Goal: Task Accomplishment & Management: Manage account settings

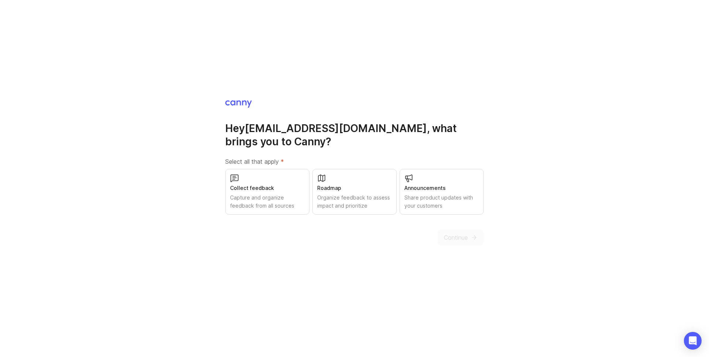
click at [324, 188] on div "Roadmap" at bounding box center [354, 188] width 75 height 8
click at [457, 235] on span "Continue" at bounding box center [456, 237] width 24 height 9
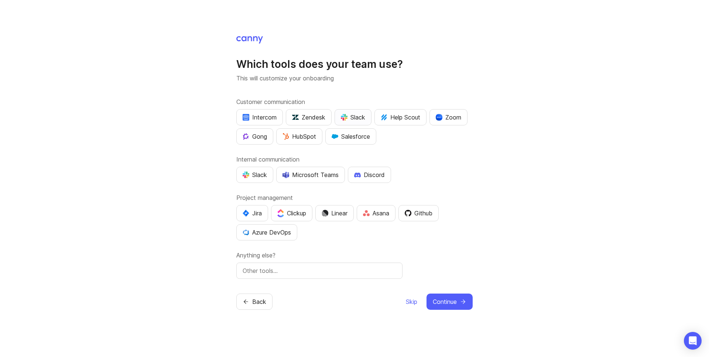
click at [357, 115] on div "Slack" at bounding box center [353, 117] width 24 height 9
click at [255, 175] on div "Slack" at bounding box center [254, 175] width 24 height 9
click at [256, 208] on button "Jira" at bounding box center [252, 213] width 32 height 16
click at [284, 273] on input "text" at bounding box center [319, 270] width 154 height 9
type input "Freshdesk"
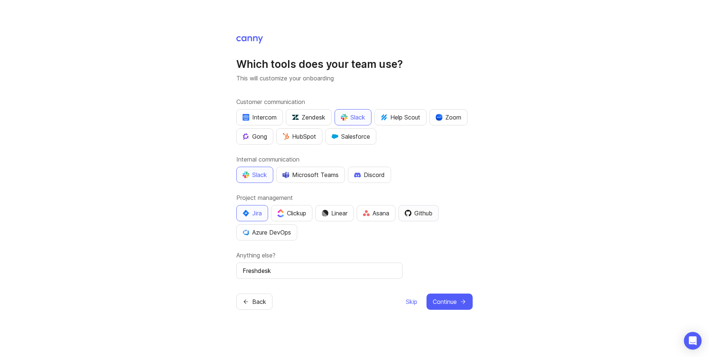
click at [421, 216] on div "Github" at bounding box center [418, 213] width 28 height 9
click at [445, 299] on span "Continue" at bounding box center [445, 301] width 24 height 9
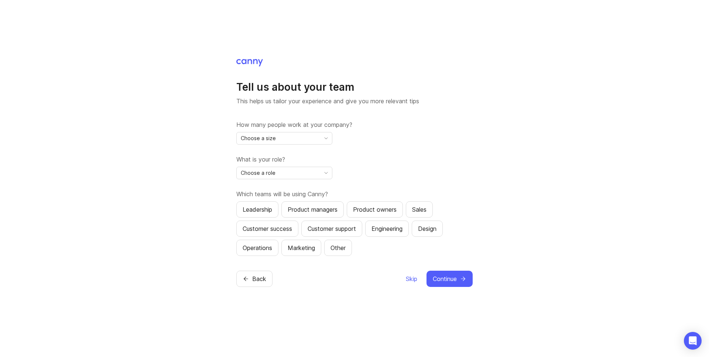
click at [278, 137] on div "Choose a size" at bounding box center [278, 138] width 83 height 12
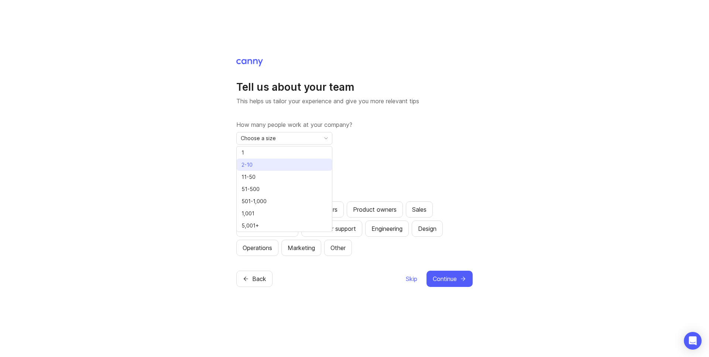
click at [255, 166] on li "2-10" at bounding box center [284, 165] width 95 height 12
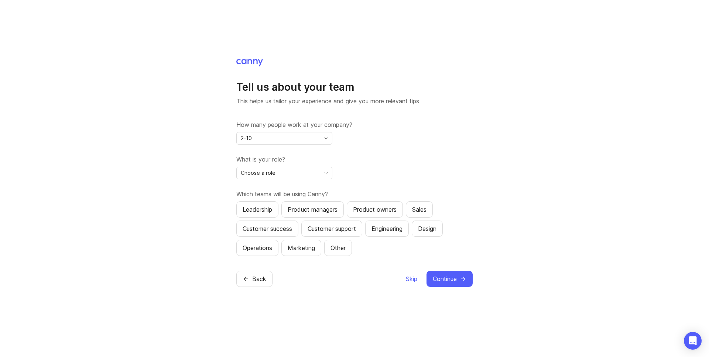
click at [245, 137] on span "2-10" at bounding box center [246, 138] width 11 height 8
click at [205, 154] on div "Tell us about your team This helps us tailor your experience and give you more …" at bounding box center [354, 178] width 709 height 357
click at [258, 171] on span "Choose a role" at bounding box center [258, 173] width 35 height 8
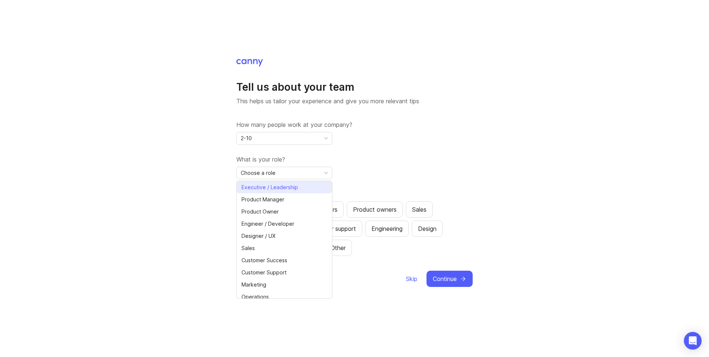
click at [270, 190] on span "Executive / Leadership" at bounding box center [269, 187] width 56 height 8
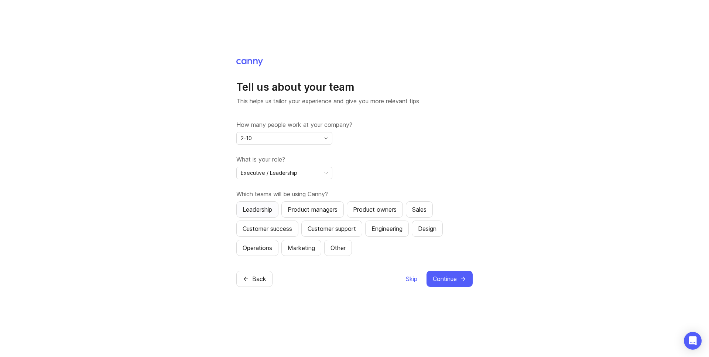
click at [263, 210] on div "Leadership" at bounding box center [257, 209] width 30 height 9
click at [303, 209] on div "Product managers" at bounding box center [312, 209] width 50 height 9
click at [341, 228] on div "Customer support" at bounding box center [331, 228] width 48 height 9
click at [258, 248] on div "Operations" at bounding box center [257, 248] width 30 height 9
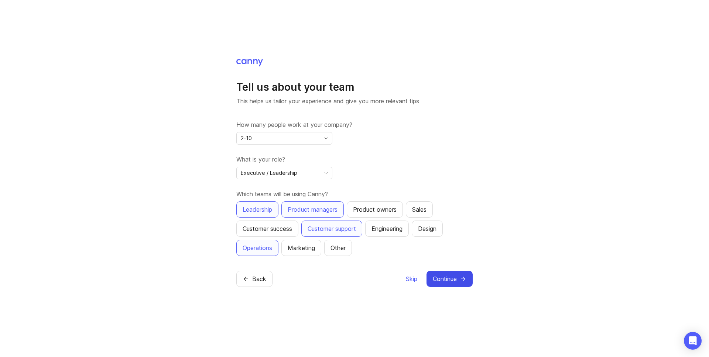
click at [444, 280] on span "Continue" at bounding box center [445, 279] width 24 height 9
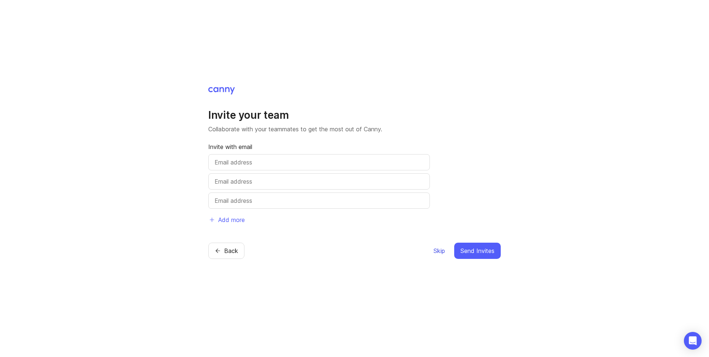
click at [436, 250] on span "Skip" at bounding box center [438, 251] width 11 height 9
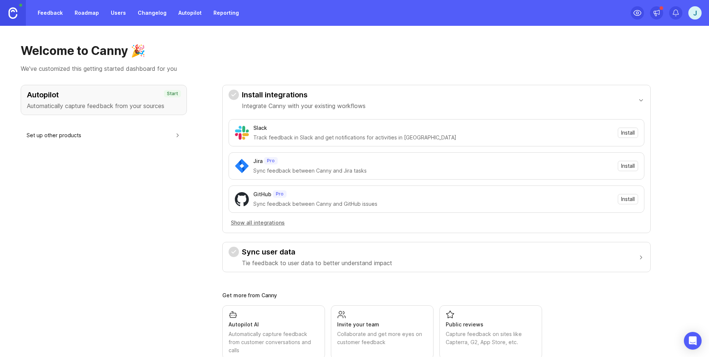
click at [83, 10] on link "Roadmap" at bounding box center [86, 12] width 33 height 13
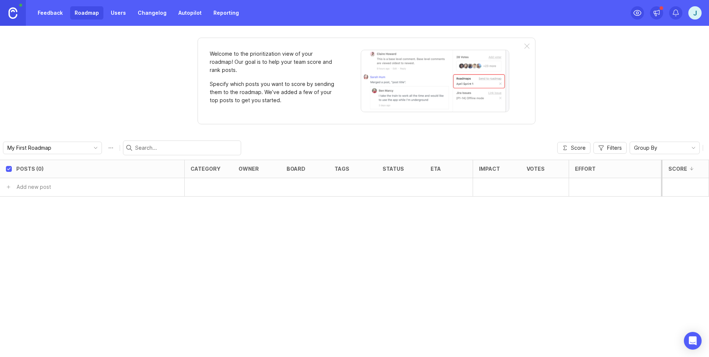
click at [41, 143] on div "My First Roadmap" at bounding box center [46, 148] width 86 height 12
click at [37, 163] on span "My First Roadmap" at bounding box center [30, 162] width 44 height 8
type input "M"
click at [40, 130] on div "Welcome to the prioritization view of your roadmap! Our goal is to help your te…" at bounding box center [354, 191] width 709 height 331
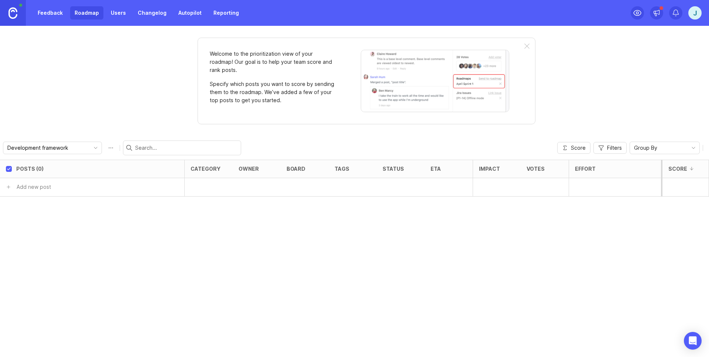
scroll to position [0, 0]
click at [53, 151] on input "Development framework" at bounding box center [48, 148] width 82 height 8
click at [27, 123] on div "Welcome to the prioritization view of your roadmap! Our goal is to help your te…" at bounding box center [354, 191] width 709 height 331
click at [48, 148] on input "My First Roadmap" at bounding box center [48, 148] width 82 height 8
click at [35, 164] on span "My First Roadmap" at bounding box center [30, 162] width 44 height 8
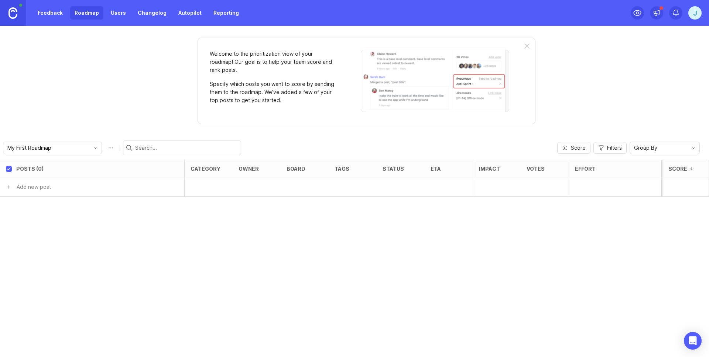
click at [51, 148] on input "My First Roadmap" at bounding box center [48, 148] width 82 height 8
click at [42, 171] on span "Create new roadmap" at bounding box center [42, 172] width 52 height 7
type input "My First Roadmap"
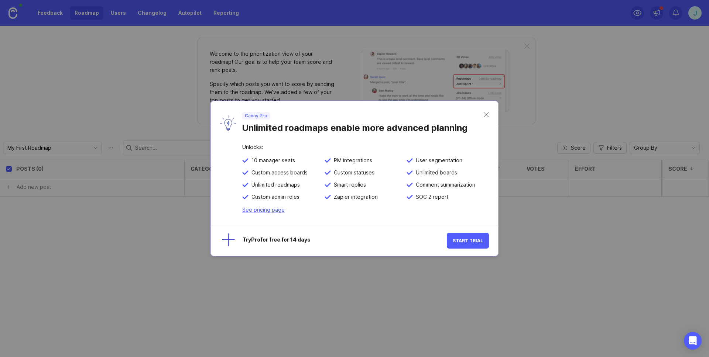
click at [486, 111] on div "Canny Pro Unlimited roadmaps enable more advanced planning" at bounding box center [354, 123] width 287 height 44
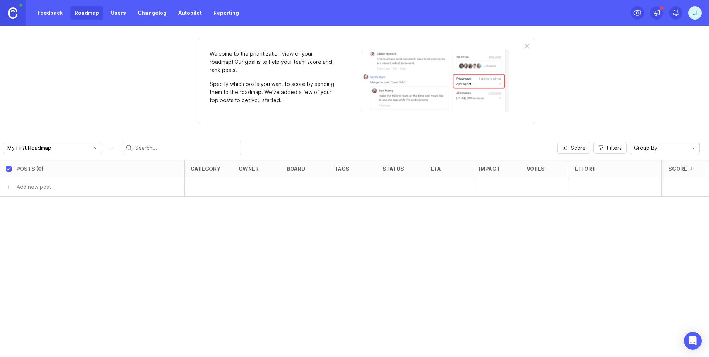
click at [696, 17] on div "j" at bounding box center [694, 12] width 13 height 13
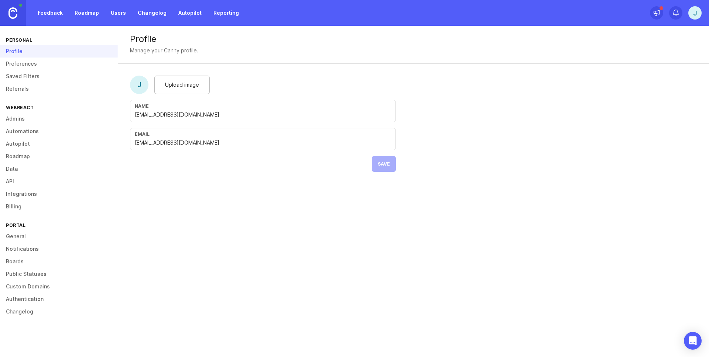
click at [21, 64] on link "Preferences" at bounding box center [59, 64] width 118 height 13
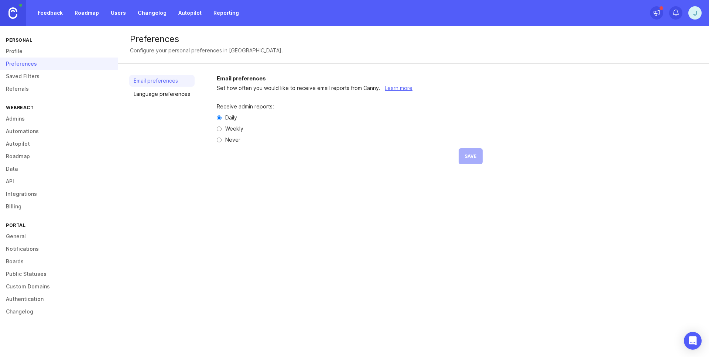
click at [13, 75] on link "Saved Filters" at bounding box center [59, 76] width 118 height 13
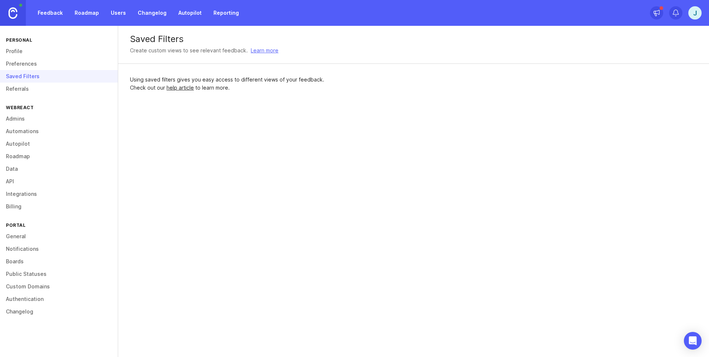
click at [13, 62] on link "Preferences" at bounding box center [59, 64] width 118 height 13
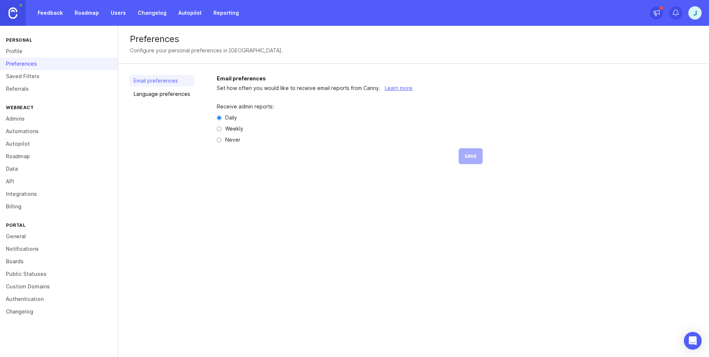
click at [219, 128] on input "Weekly" at bounding box center [219, 129] width 5 height 5
radio input "true"
click at [473, 156] on span "Save" at bounding box center [470, 157] width 12 height 6
click at [156, 97] on link "Language preferences" at bounding box center [161, 94] width 65 height 12
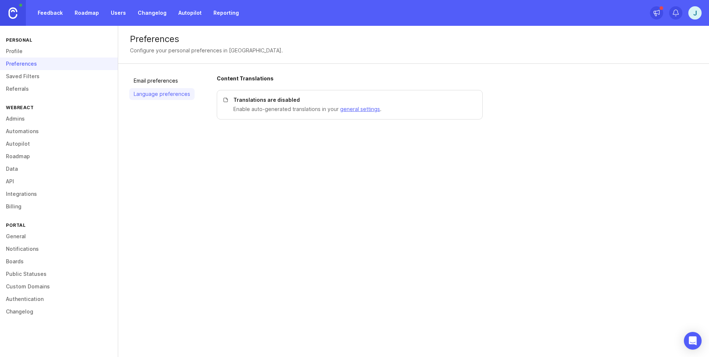
click at [257, 104] on div "Translations are disabled Enable auto-generated translations in your general se…" at bounding box center [350, 105] width 266 height 30
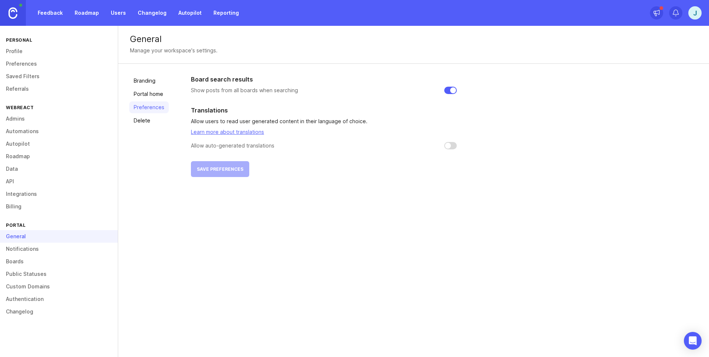
click at [442, 145] on div "Allow auto-generated translations" at bounding box center [324, 145] width 266 height 7
click at [446, 145] on input "checkbox" at bounding box center [450, 145] width 13 height 7
checkbox input "false"
click at [23, 123] on link "Admins" at bounding box center [59, 119] width 118 height 13
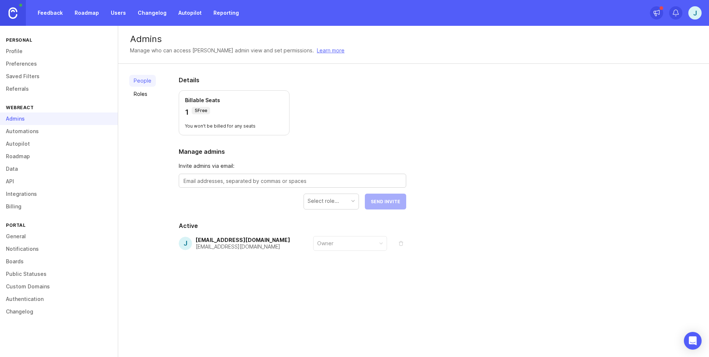
click at [27, 155] on link "Roadmap" at bounding box center [59, 156] width 118 height 13
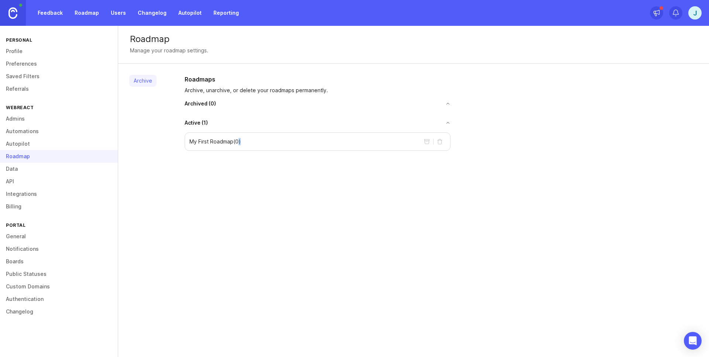
click at [241, 141] on p "My First Roadmap ( 0 )" at bounding box center [214, 141] width 51 height 7
click at [208, 147] on div "My First Roadmap ( 0 )" at bounding box center [318, 141] width 266 height 18
click at [199, 144] on p "My First Roadmap ( 0 )" at bounding box center [214, 141] width 51 height 7
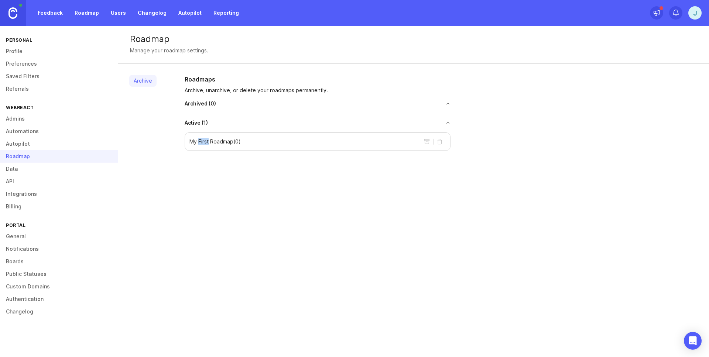
click at [199, 144] on p "My First Roadmap ( 0 )" at bounding box center [214, 141] width 51 height 7
drag, startPoint x: 199, startPoint y: 144, endPoint x: 189, endPoint y: 144, distance: 9.6
click at [189, 144] on p "My First Roadmap ( 0 )" at bounding box center [214, 141] width 51 height 7
click at [187, 144] on div "My First Roadmap ( 0 )" at bounding box center [318, 141] width 266 height 18
click at [89, 13] on link "Roadmap" at bounding box center [86, 12] width 33 height 13
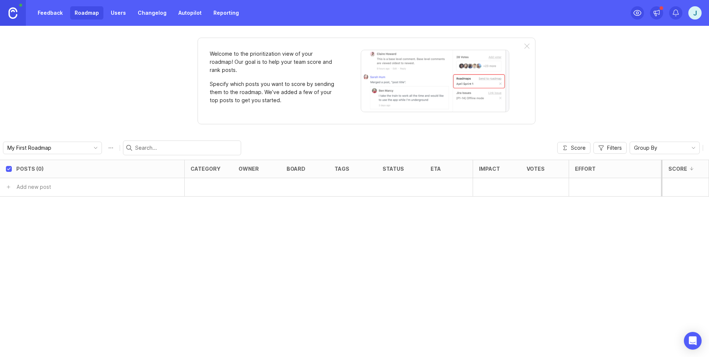
click at [105, 146] on button "Roadmap options" at bounding box center [111, 148] width 12 height 12
type input "Development framework"
click button "save" at bounding box center [119, 147] width 23 height 13
type input "Development framework"
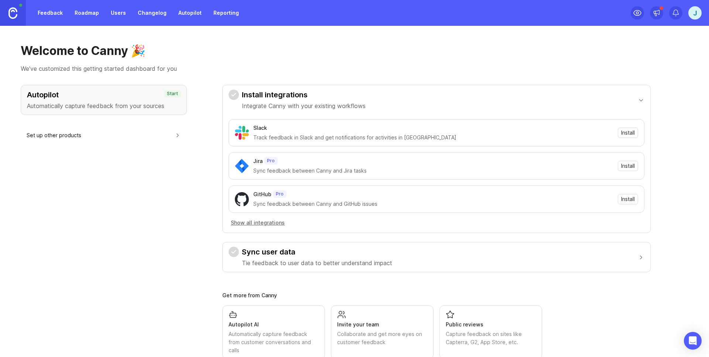
scroll to position [20, 0]
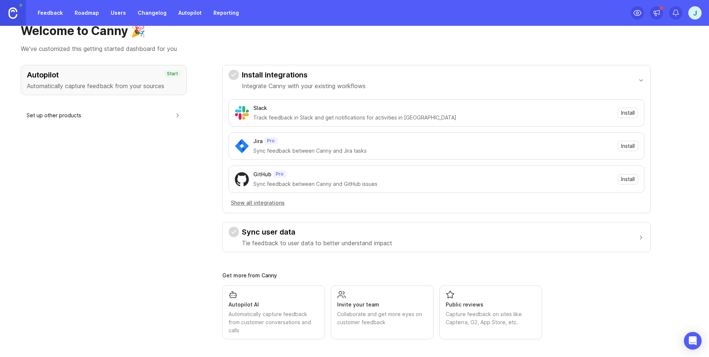
click at [80, 11] on link "Roadmap" at bounding box center [86, 12] width 33 height 13
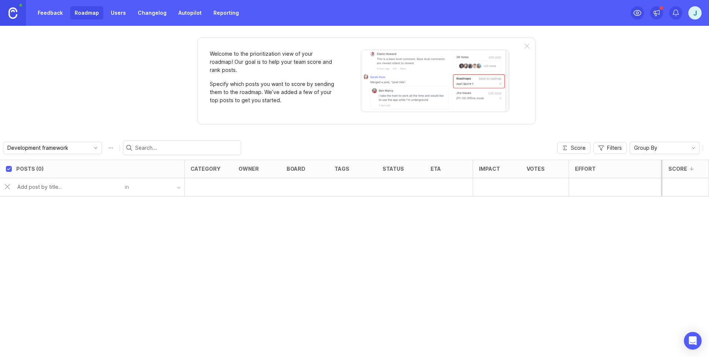
click at [38, 18] on link "Feedback" at bounding box center [50, 12] width 34 height 13
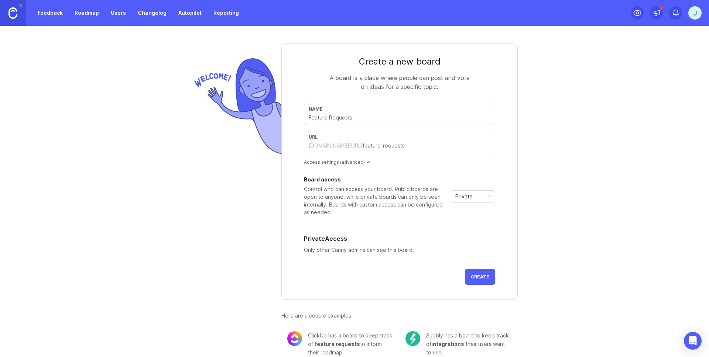
type input "R"
type input "r"
type input "Ra"
type input "ra"
type input "Rad"
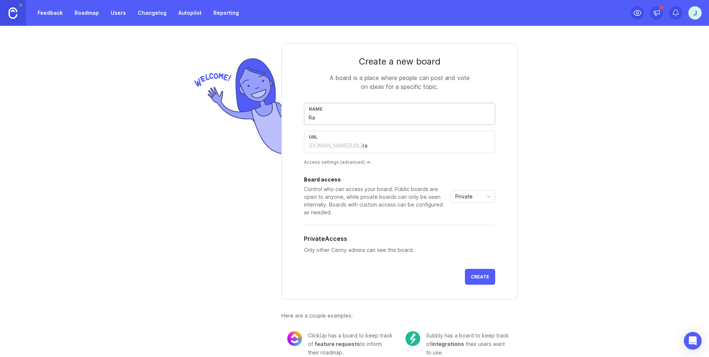
type input "rad"
type input "Radu"
type input "radu"
type input "Raduc"
type input "raduc"
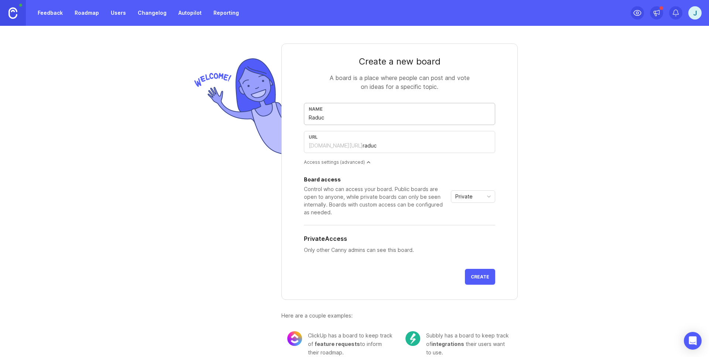
type input "Raduck"
type input "raduck"
type input "Raduc"
type input "raduc"
type input "Radu"
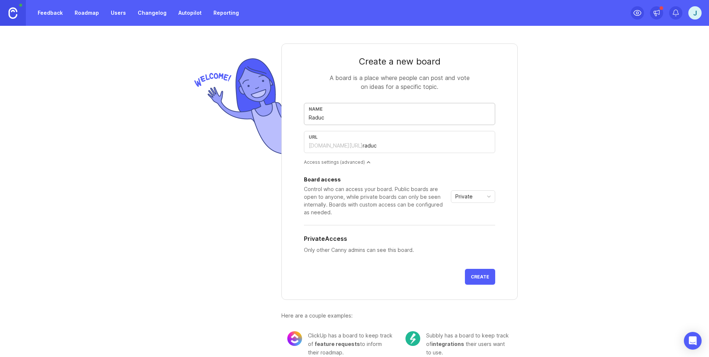
type input "radu"
type input "Rad"
type input "rad"
type input "Radi"
type input "radi"
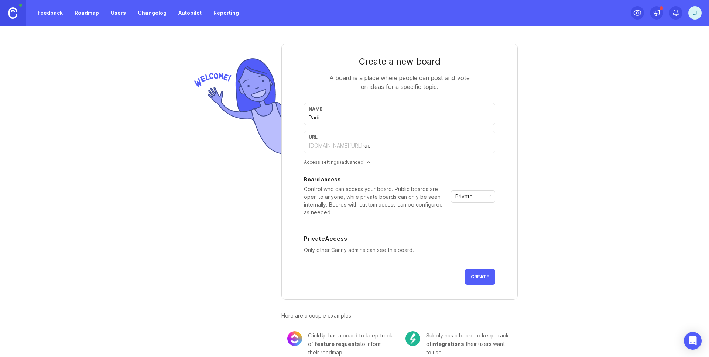
type input "Radic"
type input "radic"
type input "Radicl"
type input "radicl"
type input "Radicle"
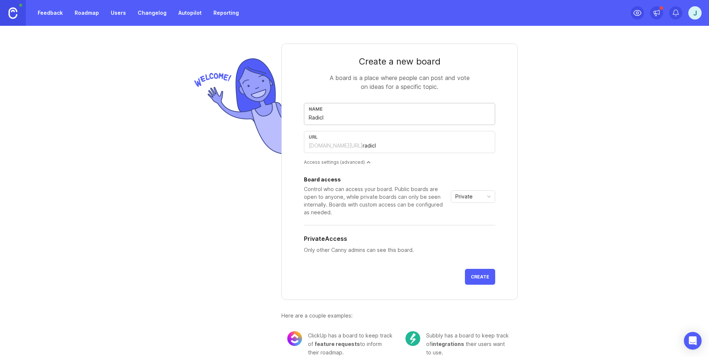
type input "radicle"
type input "Radicle"
click at [461, 202] on div "Private" at bounding box center [467, 197] width 32 height 12
click at [464, 220] on span "Public" at bounding box center [460, 223] width 15 height 8
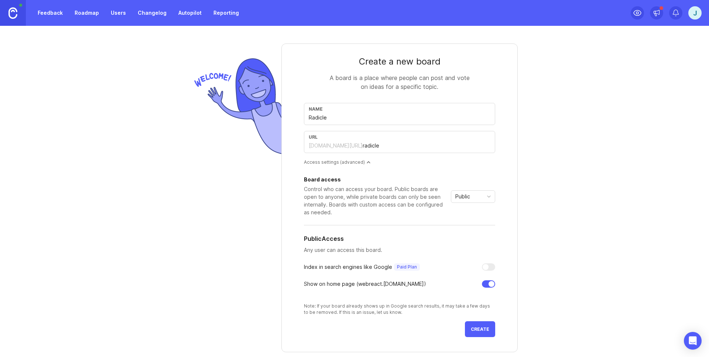
click at [481, 324] on button "Create" at bounding box center [480, 329] width 30 height 16
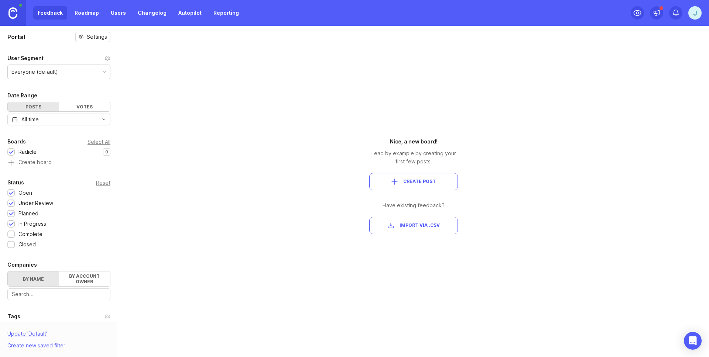
click at [406, 183] on span "Create Post" at bounding box center [419, 182] width 32 height 6
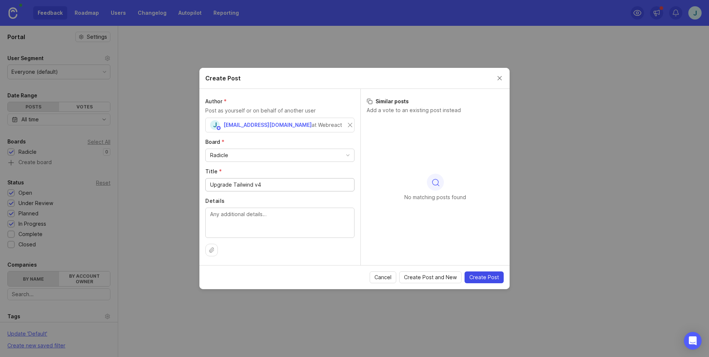
type input "Upgrade Tailwind v4"
click at [486, 273] on button "Create Post" at bounding box center [483, 278] width 39 height 12
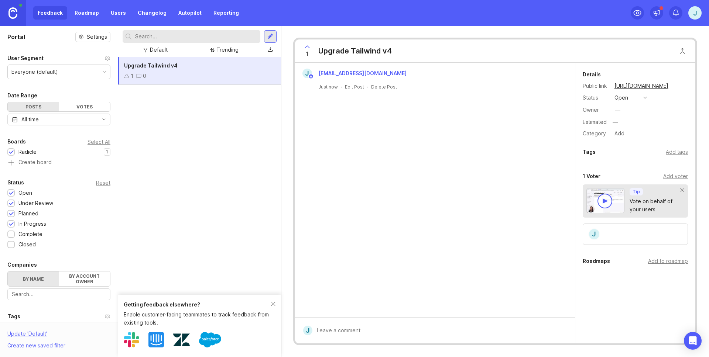
click at [647, 85] on link "https://webreact.canny.io/radicle/p/upgrade-tailwind-v4" at bounding box center [641, 86] width 58 height 10
click at [150, 75] on div "1 0" at bounding box center [199, 76] width 151 height 8
click at [345, 56] on div "1 Upgrade Tailwind v4" at bounding box center [345, 50] width 100 height 23
click at [346, 56] on div "1 Upgrade Tailwind v4" at bounding box center [345, 50] width 100 height 23
click at [178, 75] on div "1 0" at bounding box center [199, 76] width 151 height 8
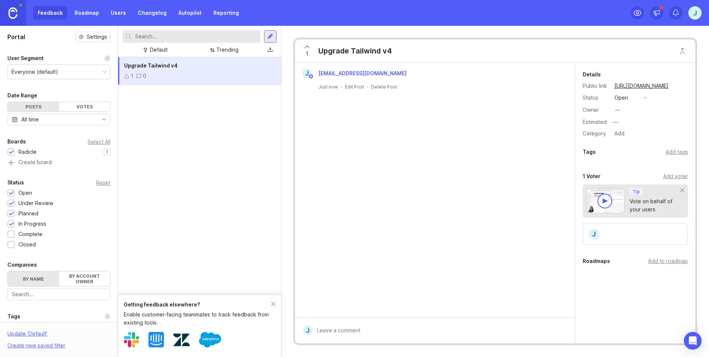
click at [350, 50] on div "Upgrade Tailwind v4" at bounding box center [354, 51] width 73 height 10
click at [231, 242] on div "Upgrade Tailwind v4 1 0" at bounding box center [199, 176] width 163 height 238
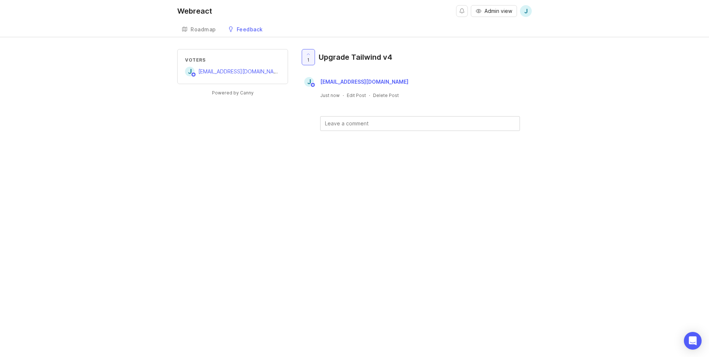
click at [197, 33] on link "Roadmap" at bounding box center [198, 29] width 43 height 15
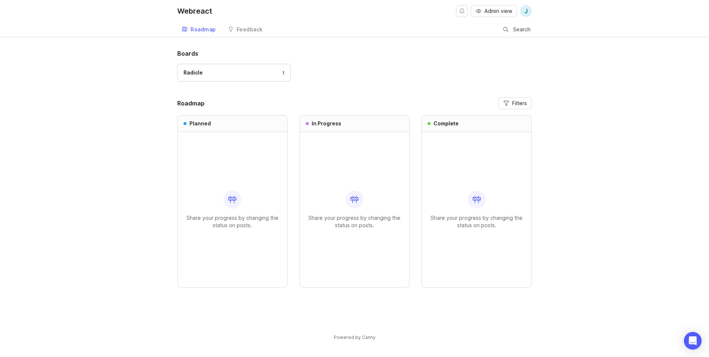
click at [239, 31] on div "Feedback" at bounding box center [250, 29] width 26 height 5
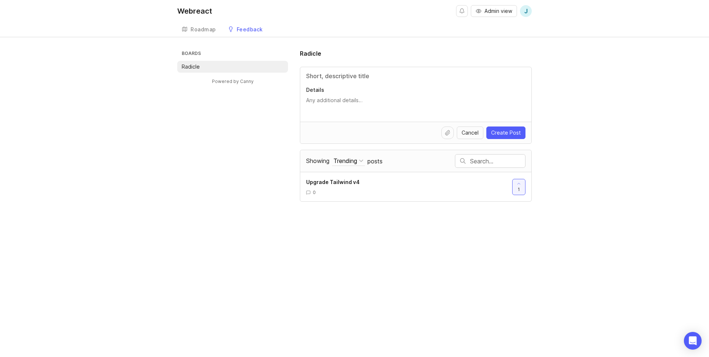
click at [189, 31] on link "Roadmap" at bounding box center [198, 29] width 43 height 15
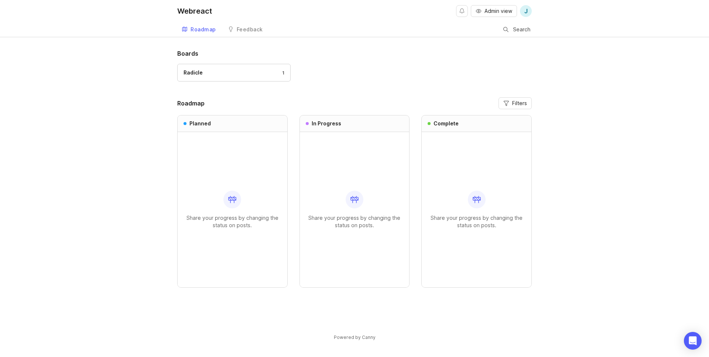
click at [246, 31] on div "Feedback" at bounding box center [250, 29] width 26 height 5
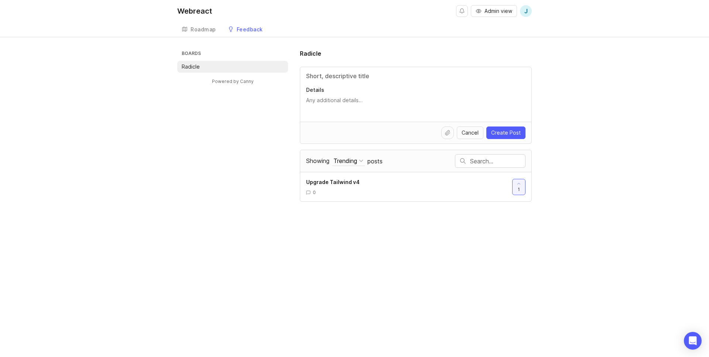
click at [198, 30] on div "Roadmap" at bounding box center [202, 29] width 25 height 5
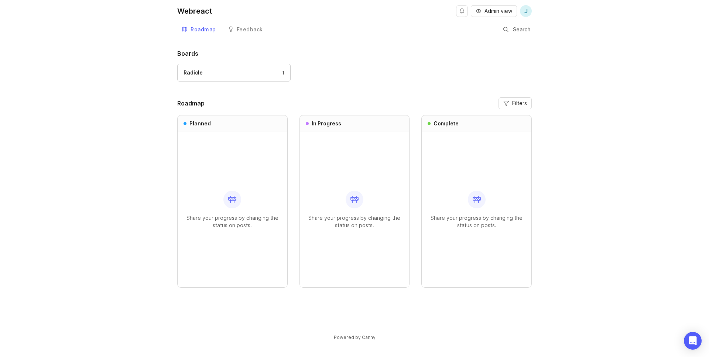
click at [121, 111] on div "Boards Radicle 1 Roadmap Filters Planned Share your progress by changing the st…" at bounding box center [354, 201] width 709 height 304
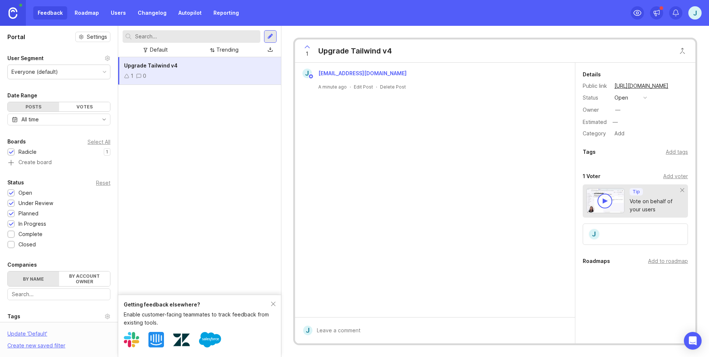
click at [148, 82] on div "Upgrade Tailwind v4 1 0" at bounding box center [199, 71] width 163 height 28
click at [160, 80] on div "Upgrade Tailwind v4 1 0" at bounding box center [199, 71] width 163 height 28
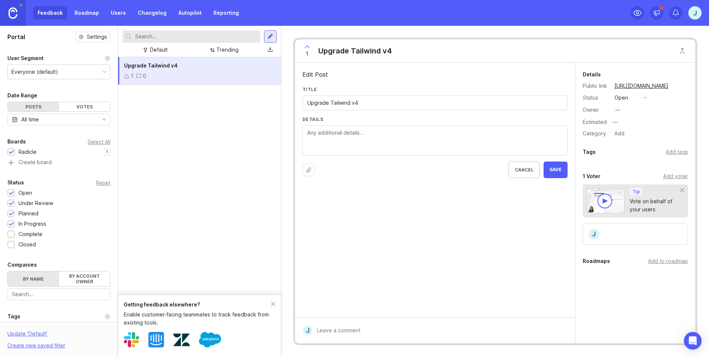
drag, startPoint x: 330, startPoint y: 104, endPoint x: 484, endPoint y: 104, distance: 154.3
click at [484, 104] on input "Upgrade Tailwind v4" at bounding box center [434, 103] width 255 height 8
type input "Upgrade to Radicle v2"
click at [557, 171] on span "Save" at bounding box center [555, 170] width 12 height 6
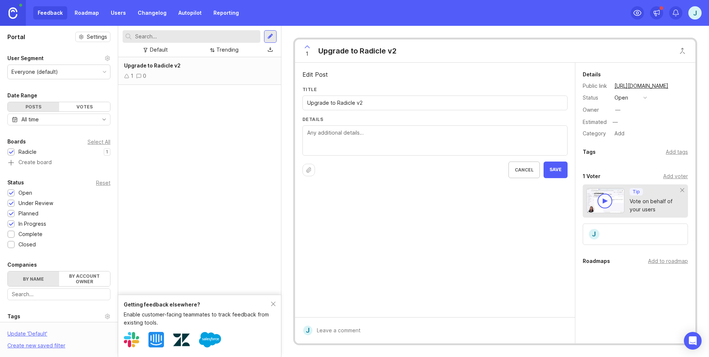
click at [318, 136] on textarea "Details" at bounding box center [434, 141] width 255 height 24
click at [461, 135] on textarea "For our development stack, we're using a framework called Radicle (from Roots.i…" at bounding box center [434, 141] width 255 height 24
click at [494, 142] on textarea "For our development stack, we're using a framework called Radicle (from Roots.i…" at bounding box center [434, 141] width 255 height 24
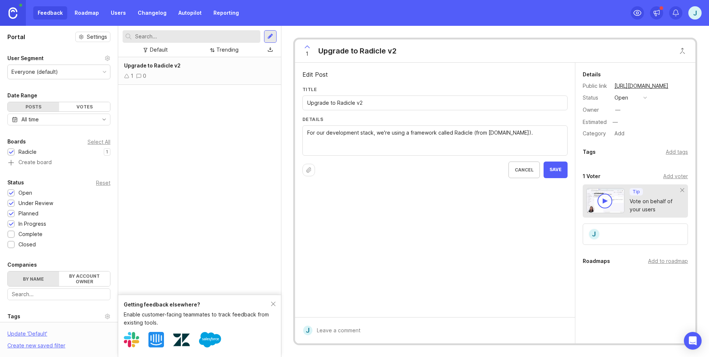
click at [393, 131] on textarea "For our development stack, we're using a framework called Radicle (from Roots.i…" at bounding box center [434, 141] width 255 height 24
click at [502, 131] on textarea "For our development stack, we're using a framework called Radicle (from Roots.i…" at bounding box center [434, 141] width 255 height 24
click at [524, 135] on textarea "For our development stack, we're using a framework called Radicle (from Roots.i…" at bounding box center [434, 141] width 255 height 24
click at [449, 158] on textarea "For our development stack, we're using a framework called Radicle (from Roots.i…" at bounding box center [434, 145] width 255 height 32
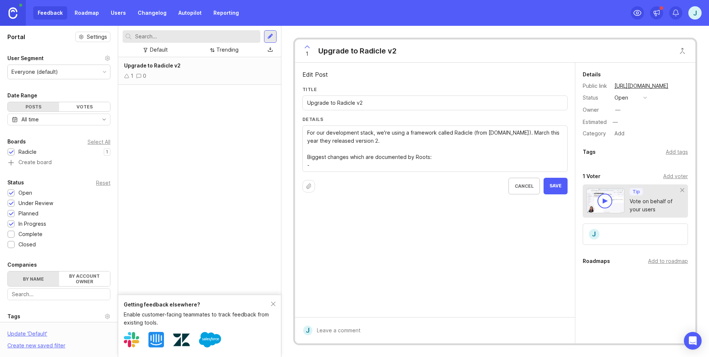
paste textarea "✨ Vite & Tailwind v4 ⬆️ Acorn v5"
click at [307, 171] on textarea "For our development stack, we're using a framework called Radicle (from Roots.i…" at bounding box center [434, 153] width 255 height 49
click at [359, 170] on textarea "For our development stack, we're using a framework called Radicle (from Roots.i…" at bounding box center [434, 153] width 255 height 49
click at [307, 171] on textarea "For our development stack, we're using a framework called Radicle (from Roots.i…" at bounding box center [434, 153] width 255 height 49
click at [370, 175] on textarea "For our development stack, we're using a framework called Radicle (from Roots.i…" at bounding box center [434, 153] width 255 height 49
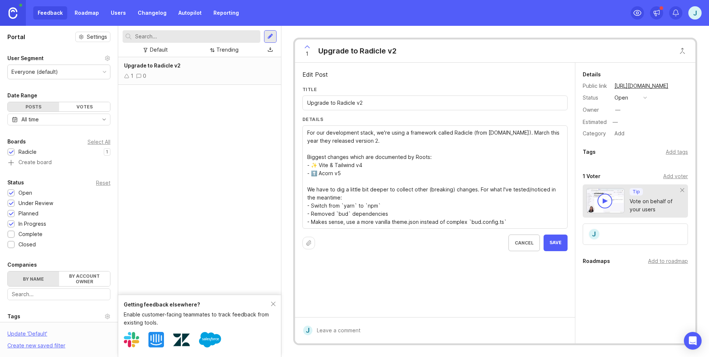
click at [519, 221] on textarea "For our development stack, we're using a framework called Radicle (from Roots.i…" at bounding box center [434, 177] width 255 height 97
click at [329, 216] on textarea "For our development stack, we're using a framework called Radicle (from Roots.i…" at bounding box center [434, 182] width 255 height 106
click at [335, 231] on textarea "For our development stack, we're using a framework called Radicle (from Roots.i…" at bounding box center [434, 182] width 255 height 106
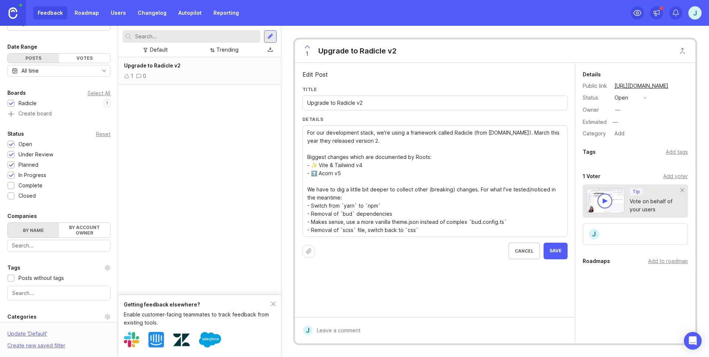
type textarea "For our development stack, we're using a framework called Radicle (from Roots.i…"
click at [544, 254] on button "Save" at bounding box center [555, 251] width 24 height 17
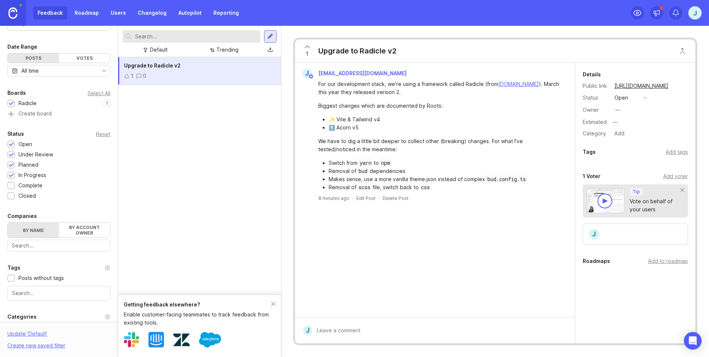
click at [659, 264] on div "Add to roadmap" at bounding box center [668, 261] width 40 height 8
click at [671, 150] on div "Add tags" at bounding box center [676, 152] width 22 height 8
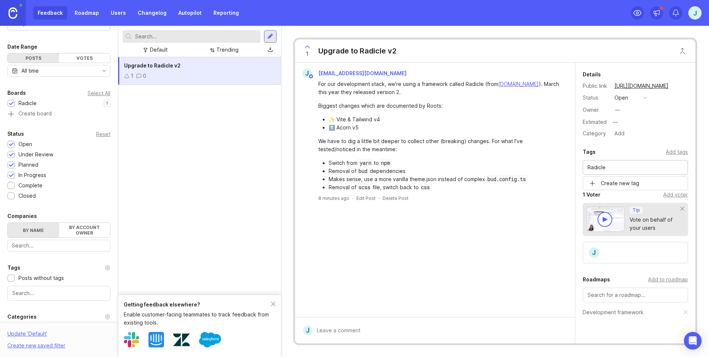
type input "Radicle"
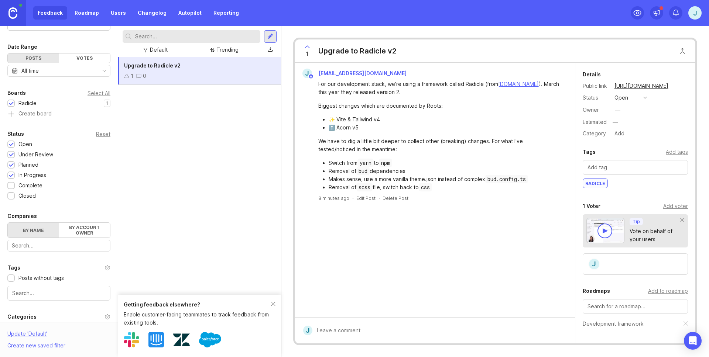
click at [617, 106] on div "—" at bounding box center [617, 110] width 5 height 8
click at [198, 267] on div "Upgrade to Radicle v2 1 0" at bounding box center [199, 176] width 163 height 238
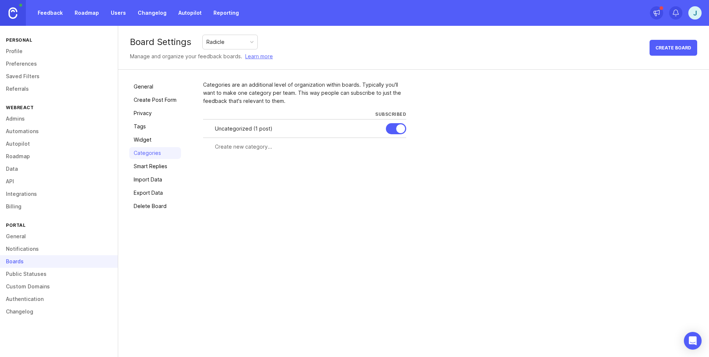
click at [63, 10] on link "Feedback" at bounding box center [50, 12] width 34 height 13
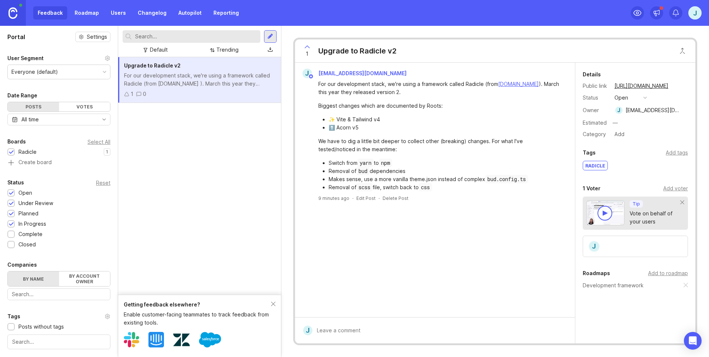
scroll to position [16, 0]
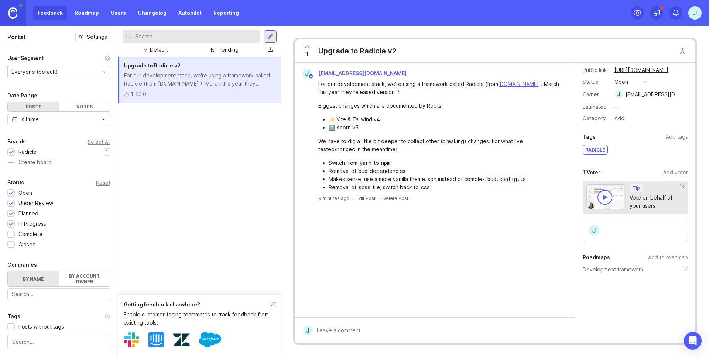
click at [188, 14] on link "Autopilot" at bounding box center [190, 12] width 32 height 13
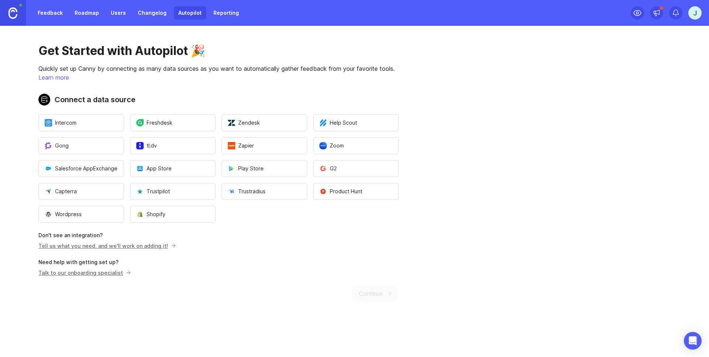
click at [116, 14] on link "Users" at bounding box center [118, 12] width 24 height 13
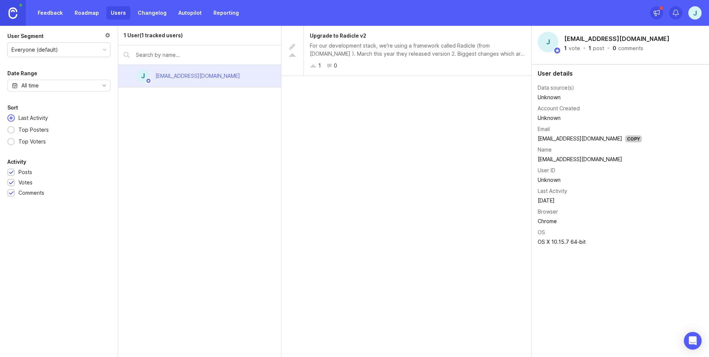
click at [696, 12] on div "j" at bounding box center [694, 12] width 13 height 13
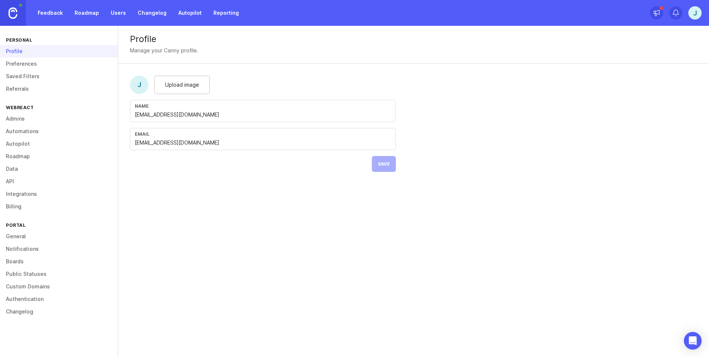
click at [22, 67] on link "Preferences" at bounding box center [59, 64] width 118 height 13
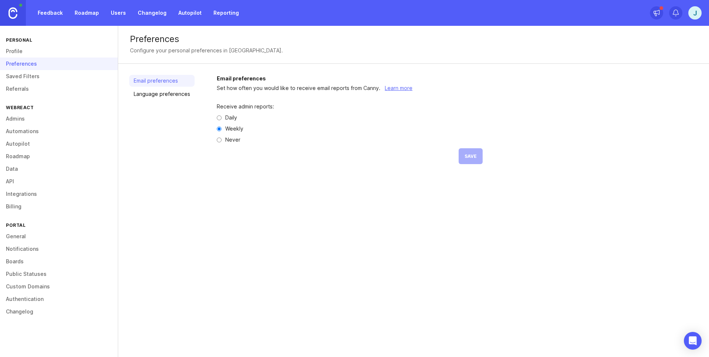
click at [23, 75] on link "Saved Filters" at bounding box center [59, 76] width 118 height 13
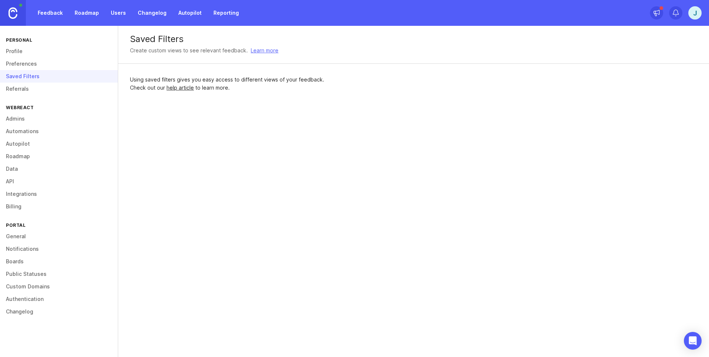
click at [22, 86] on link "Referrals" at bounding box center [59, 89] width 118 height 13
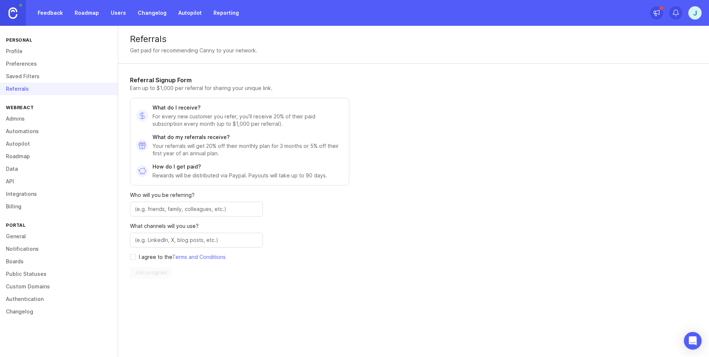
click at [25, 121] on link "Admins" at bounding box center [59, 119] width 118 height 13
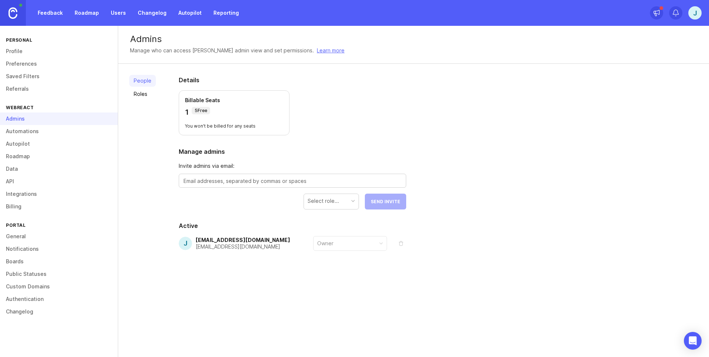
click at [27, 129] on link "Automations" at bounding box center [59, 131] width 118 height 13
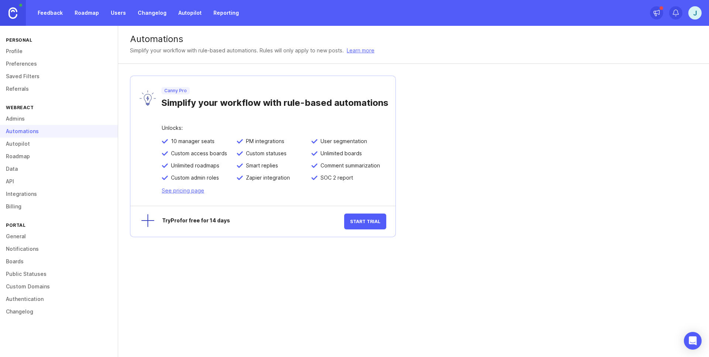
click at [40, 144] on link "Autopilot" at bounding box center [59, 144] width 118 height 13
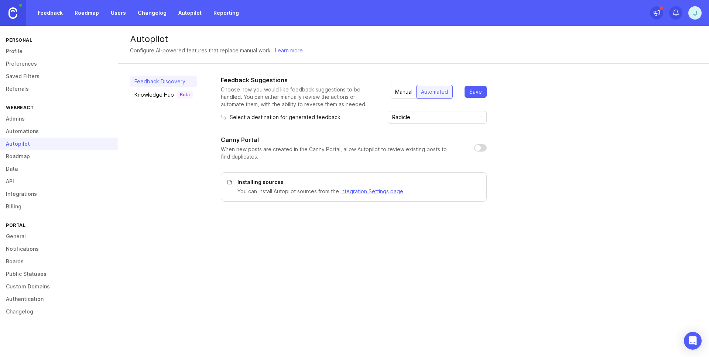
click at [162, 92] on div "Knowledge Hub Beta" at bounding box center [163, 94] width 58 height 7
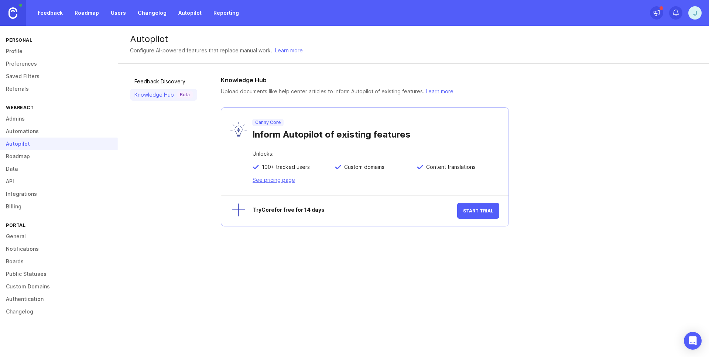
click at [37, 157] on link "Roadmap" at bounding box center [59, 156] width 118 height 13
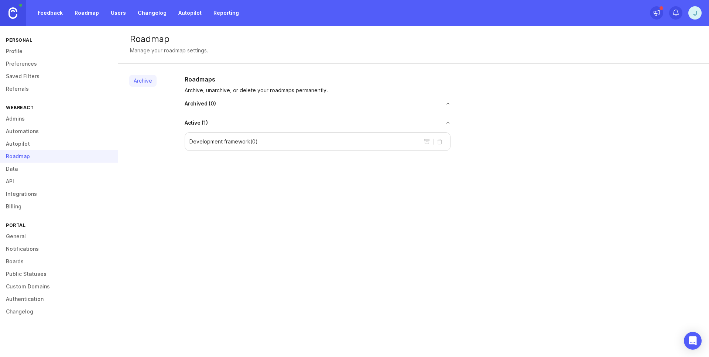
click at [28, 172] on link "Data" at bounding box center [59, 169] width 118 height 13
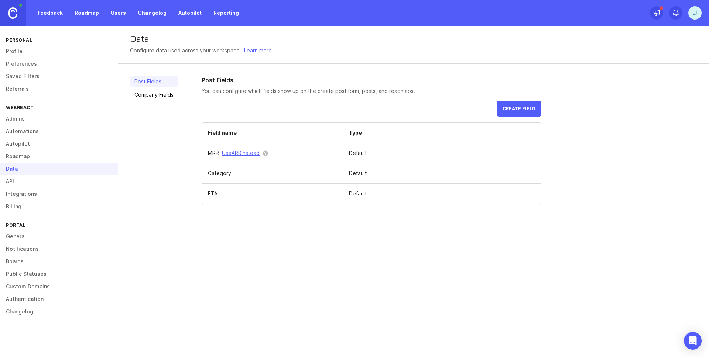
click at [163, 96] on link "Company Fields" at bounding box center [154, 95] width 48 height 12
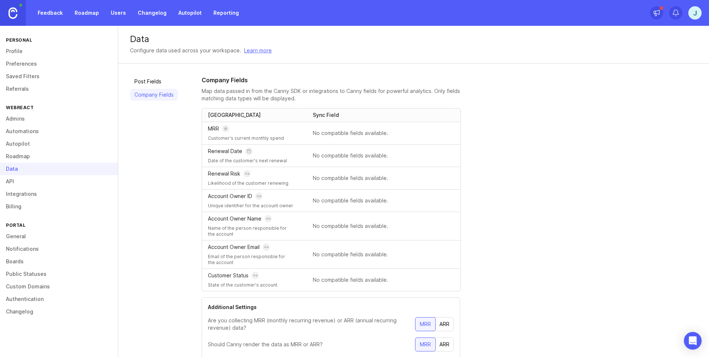
scroll to position [24, 0]
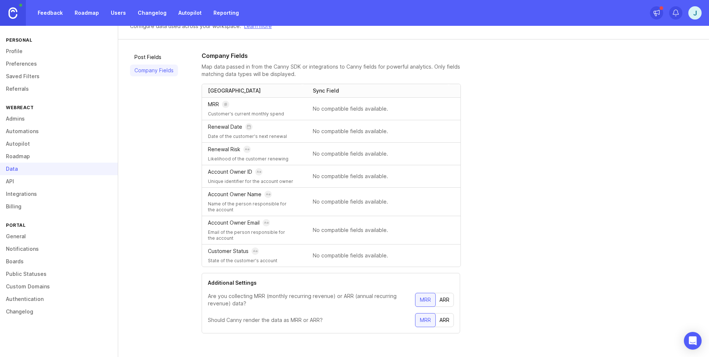
click at [20, 180] on link "API" at bounding box center [59, 181] width 118 height 13
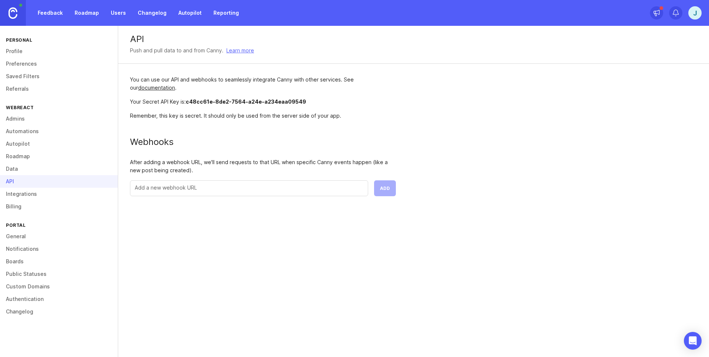
click at [23, 190] on link "Integrations" at bounding box center [59, 194] width 118 height 13
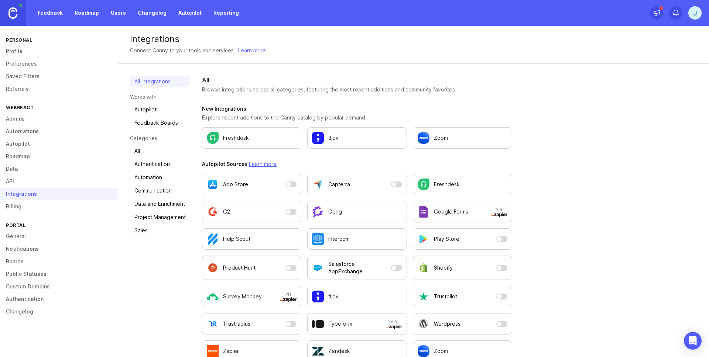
click at [13, 209] on link "Billing" at bounding box center [59, 206] width 118 height 13
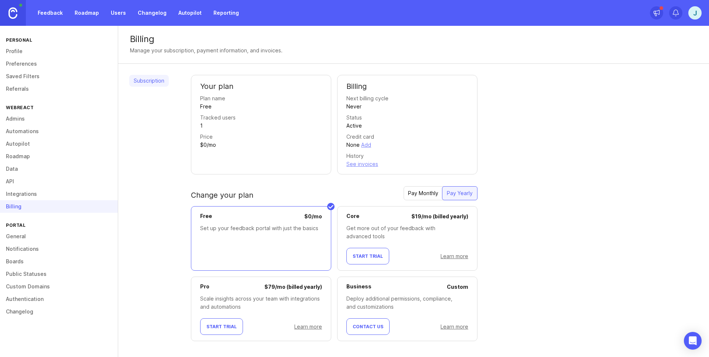
click at [29, 236] on link "General" at bounding box center [59, 236] width 118 height 13
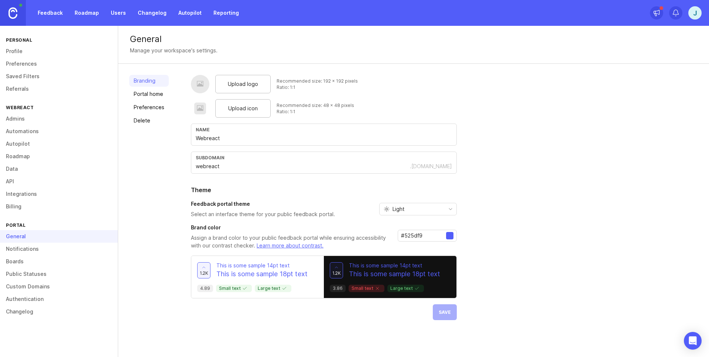
click at [228, 108] on span "Upload icon" at bounding box center [243, 108] width 30 height 8
click at [415, 240] on div "#525df9" at bounding box center [426, 236] width 59 height 12
click at [409, 235] on input "#525df9" at bounding box center [423, 236] width 45 height 8
paste input "f49506"
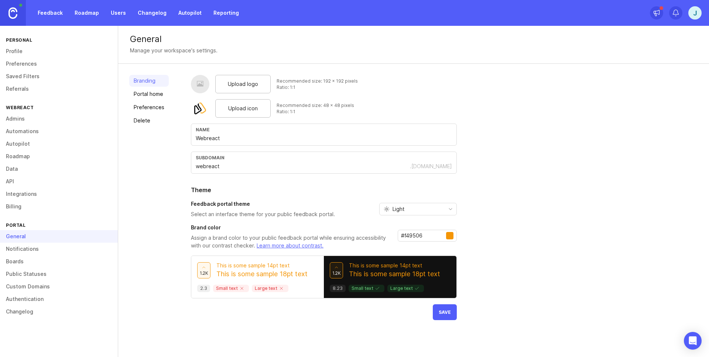
type input "#f49506"
click at [444, 312] on span "Save" at bounding box center [444, 313] width 12 height 6
click at [229, 82] on span "Upload logo" at bounding box center [243, 84] width 30 height 8
click at [444, 306] on button "Save" at bounding box center [445, 312] width 24 height 16
click at [151, 97] on link "Portal home" at bounding box center [148, 94] width 39 height 12
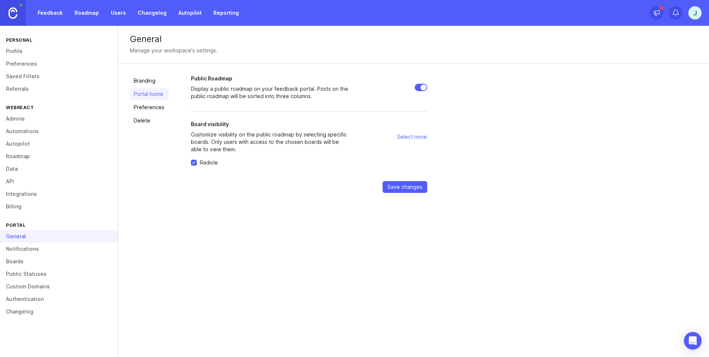
click at [144, 106] on link "Preferences" at bounding box center [148, 107] width 39 height 12
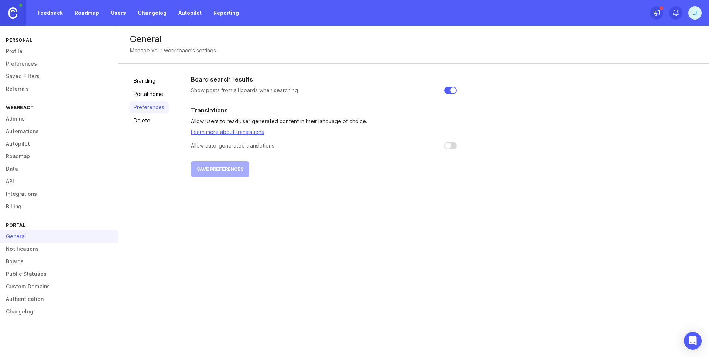
click at [454, 146] on input "checkbox" at bounding box center [450, 145] width 13 height 7
checkbox input "false"
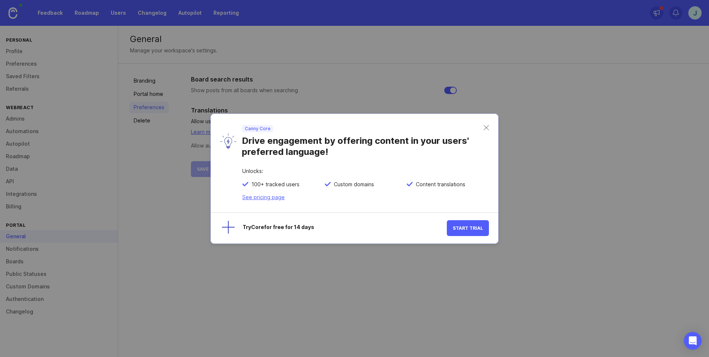
click at [489, 129] on div "Canny Core Drive engagement by offering content in your users' preferred langua…" at bounding box center [354, 141] width 287 height 55
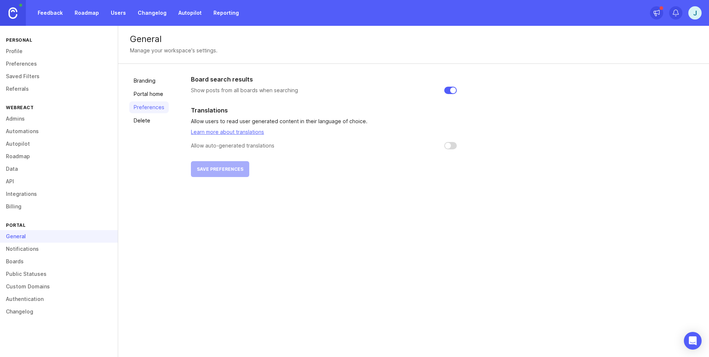
click at [25, 286] on link "Custom Domains" at bounding box center [59, 286] width 118 height 13
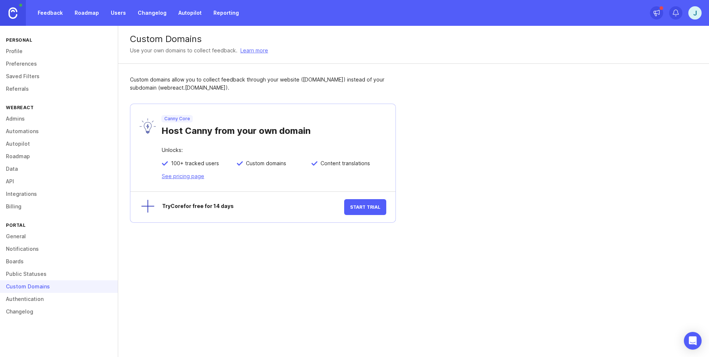
click at [365, 210] on span "Start Trial" at bounding box center [365, 207] width 30 height 6
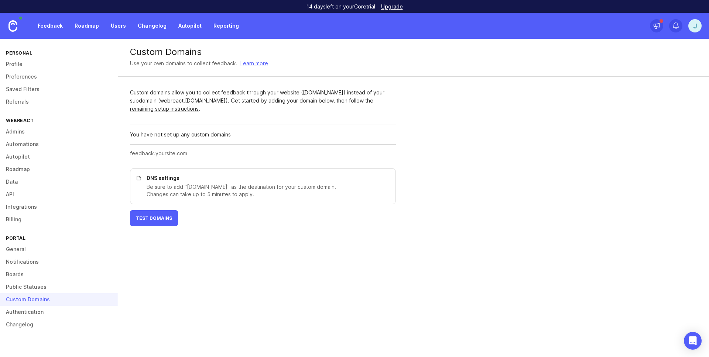
click at [14, 217] on link "Billing" at bounding box center [59, 219] width 118 height 13
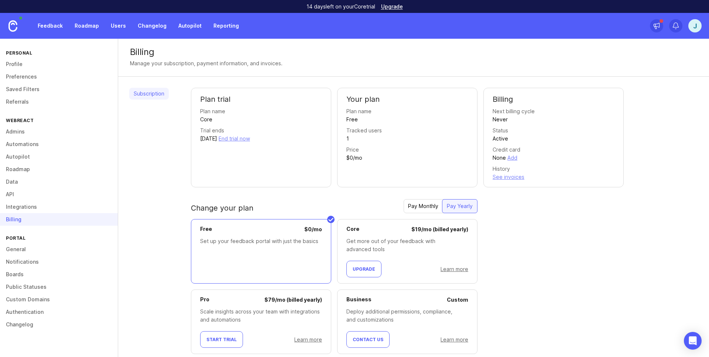
click at [227, 101] on h2 "Plan trial" at bounding box center [261, 99] width 122 height 10
click at [250, 139] on button "End trial now" at bounding box center [233, 139] width 31 height 8
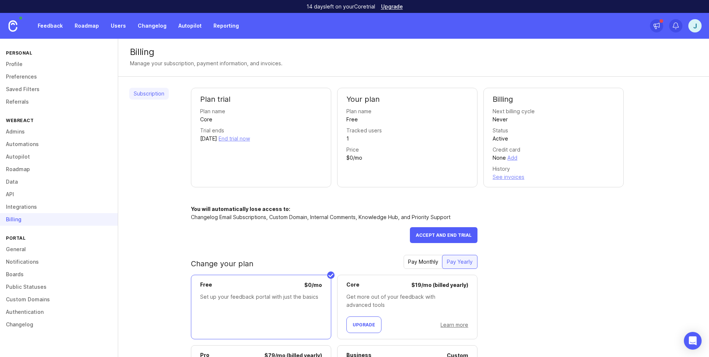
click at [250, 139] on button "End trial now" at bounding box center [233, 139] width 31 height 8
click at [178, 128] on div "Subscription Plan trial Plan name Core Trial ends October 1, 2025 End trial now…" at bounding box center [413, 255] width 590 height 356
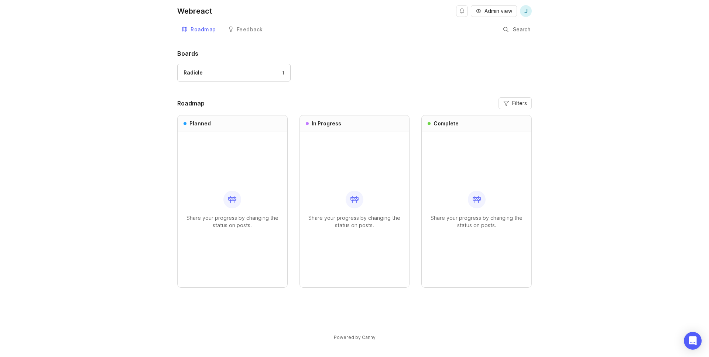
click at [244, 26] on link "Feedback" at bounding box center [245, 29] width 44 height 15
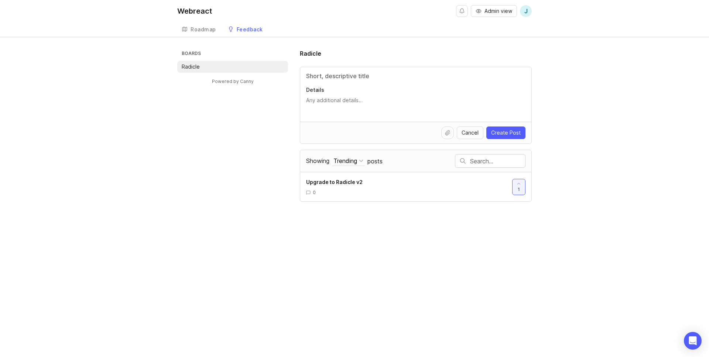
click at [353, 177] on div "Upgrade to Radicle v2 0 1" at bounding box center [415, 187] width 231 height 30
click at [337, 183] on span "Upgrade to Radicle v2" at bounding box center [334, 182] width 56 height 6
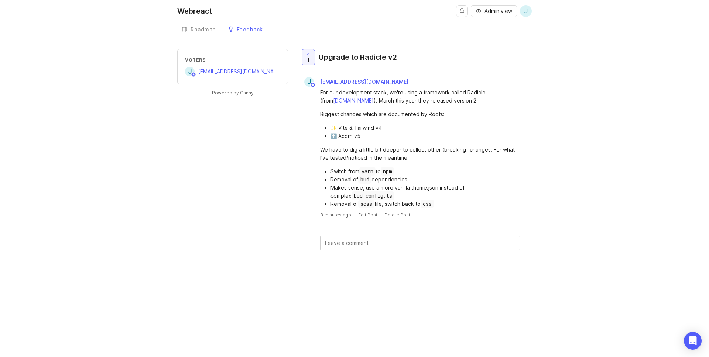
click at [233, 31] on link "Feedback" at bounding box center [245, 29] width 44 height 15
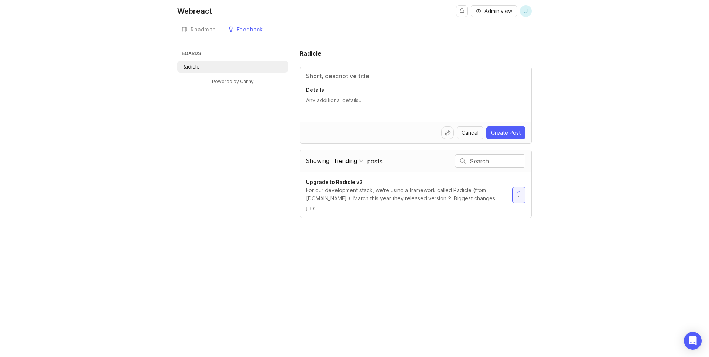
click at [200, 30] on div "Roadmap" at bounding box center [202, 29] width 25 height 5
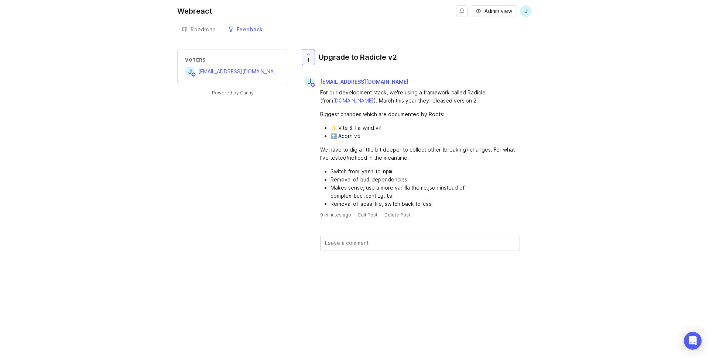
click at [231, 116] on div "Voters j [EMAIL_ADDRESS][DOMAIN_NAME] Powered by Canny 1 Upgrade to Radicle v2 …" at bounding box center [354, 161] width 354 height 225
click at [254, 30] on div "Feedback" at bounding box center [250, 29] width 26 height 5
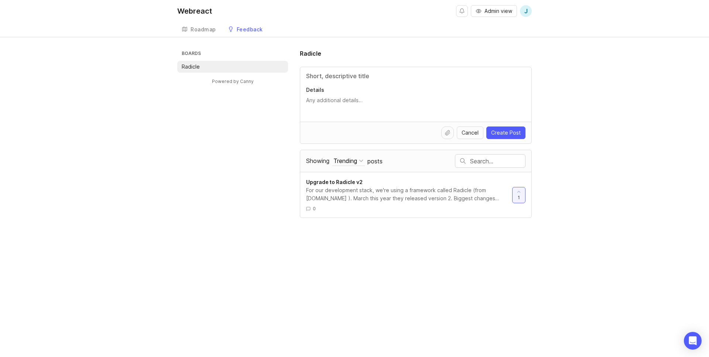
click at [334, 180] on span "Upgrade to Radicle v2" at bounding box center [334, 182] width 56 height 6
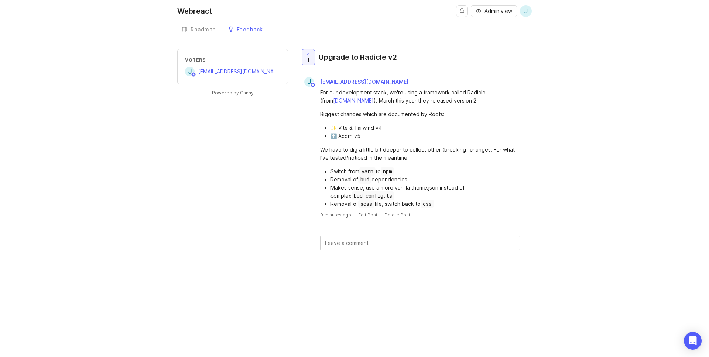
click at [193, 24] on link "Roadmap" at bounding box center [198, 29] width 43 height 15
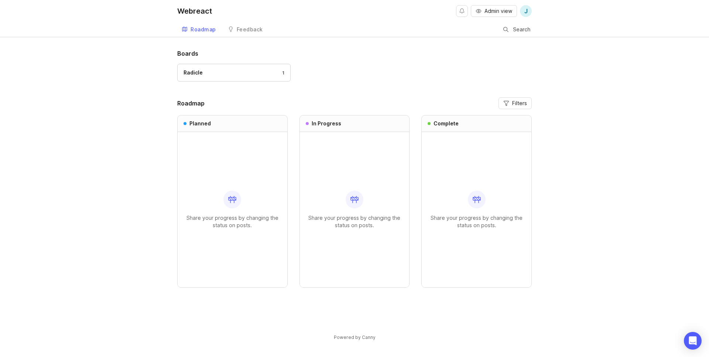
click at [235, 28] on link "Feedback" at bounding box center [245, 29] width 44 height 15
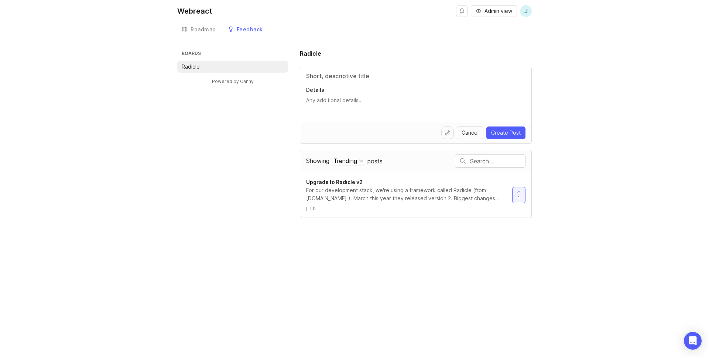
click at [204, 31] on div "Roadmap" at bounding box center [202, 29] width 25 height 5
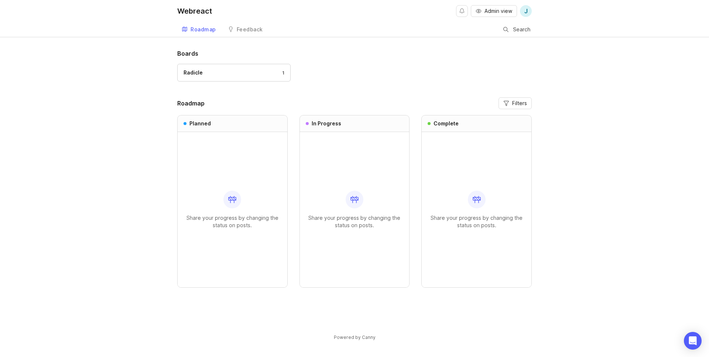
click at [259, 27] on div "Feedback" at bounding box center [250, 29] width 26 height 5
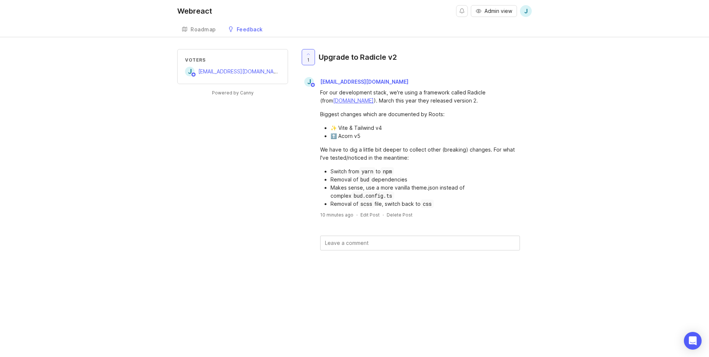
click at [195, 9] on div "Webreact" at bounding box center [194, 10] width 35 height 7
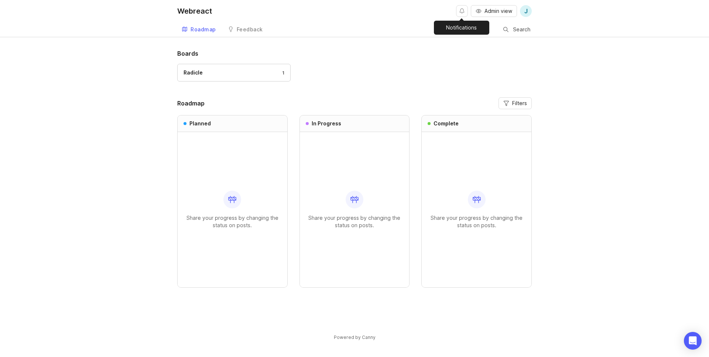
click at [464, 9] on button "Notifications" at bounding box center [462, 11] width 12 height 12
click at [238, 26] on link "Feedback" at bounding box center [245, 29] width 44 height 15
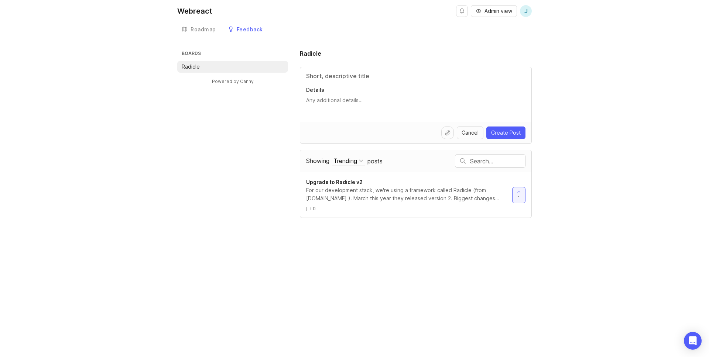
click at [200, 11] on div "Webreact" at bounding box center [194, 10] width 35 height 7
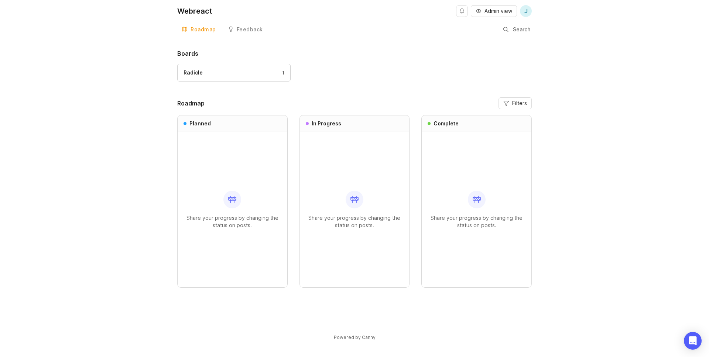
click at [243, 30] on div "Feedback" at bounding box center [250, 29] width 26 height 5
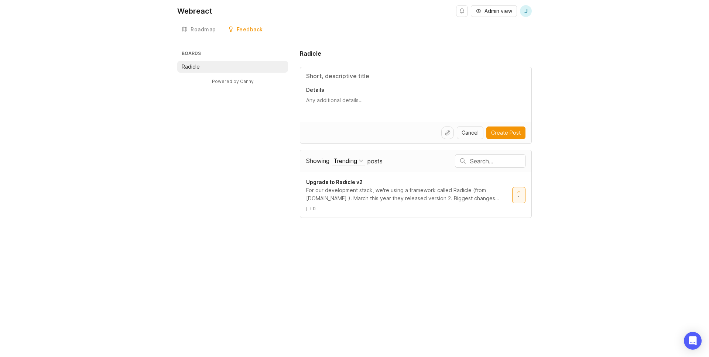
click at [196, 28] on div "Roadmap" at bounding box center [202, 29] width 25 height 5
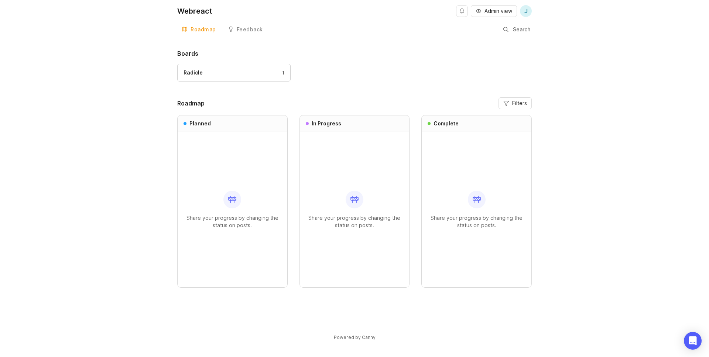
click at [189, 11] on div "Webreact" at bounding box center [194, 10] width 35 height 7
click at [508, 29] on div at bounding box center [505, 30] width 5 height 6
click at [244, 21] on div "Webreact Admin view j" at bounding box center [354, 11] width 354 height 22
click at [245, 24] on link "Feedback" at bounding box center [245, 29] width 44 height 15
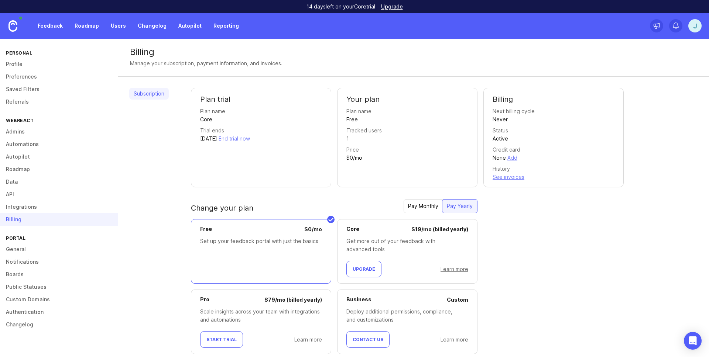
click at [250, 138] on button "End trial now" at bounding box center [233, 139] width 31 height 8
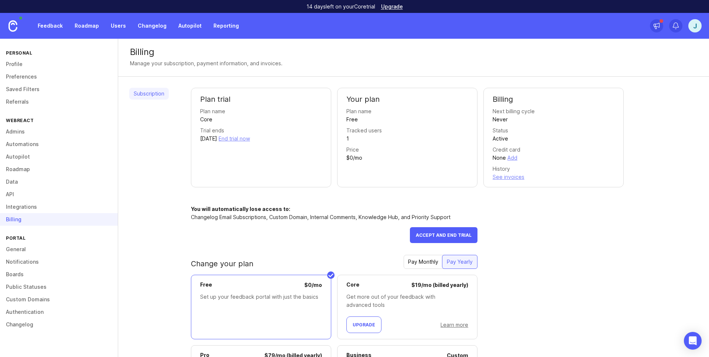
click at [138, 144] on div "Subscription" at bounding box center [148, 255] width 39 height 334
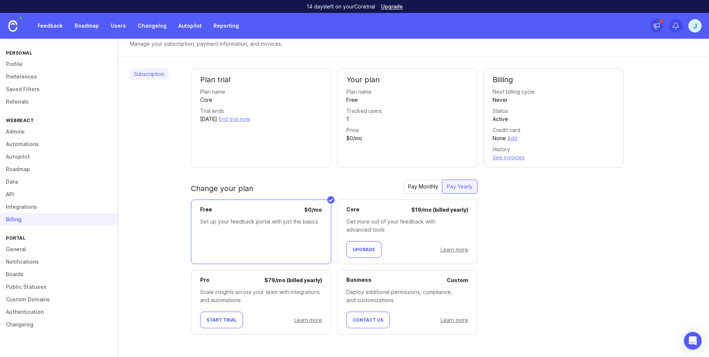
scroll to position [7, 0]
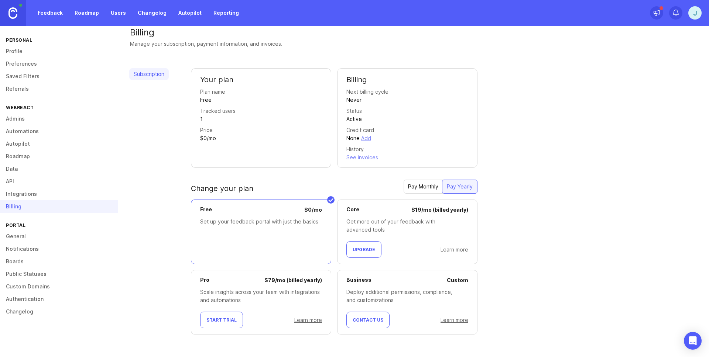
click at [52, 11] on link "Feedback" at bounding box center [50, 12] width 34 height 13
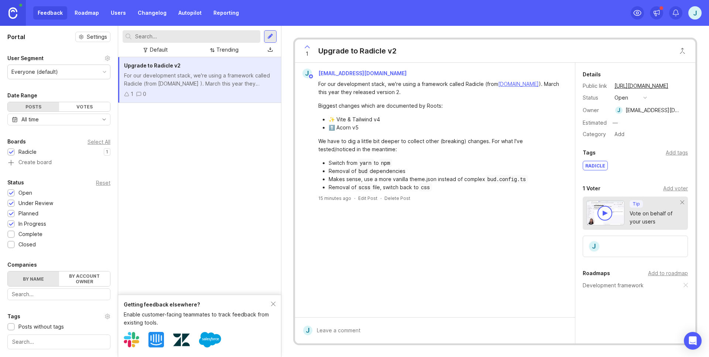
click at [203, 68] on div "Upgrade to Radicle v2" at bounding box center [199, 66] width 151 height 8
click at [656, 273] on div "Add to roadmap" at bounding box center [668, 273] width 40 height 8
click at [80, 16] on link "Roadmap" at bounding box center [86, 12] width 33 height 13
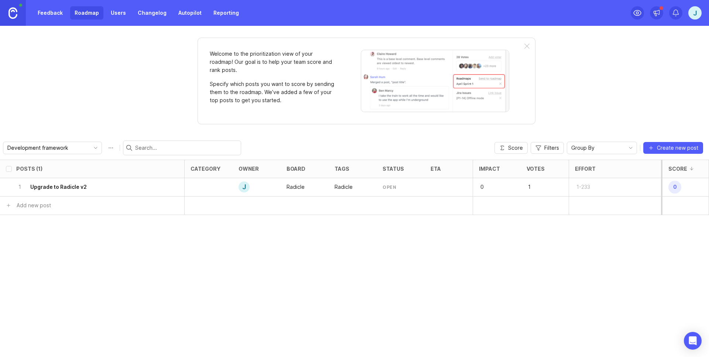
click at [209, 185] on div at bounding box center [209, 187] width 48 height 18
click at [530, 187] on p "1" at bounding box center [537, 187] width 23 height 10
click at [58, 192] on div "1 Upgrade to Radicle v2" at bounding box center [89, 187] width 147 height 18
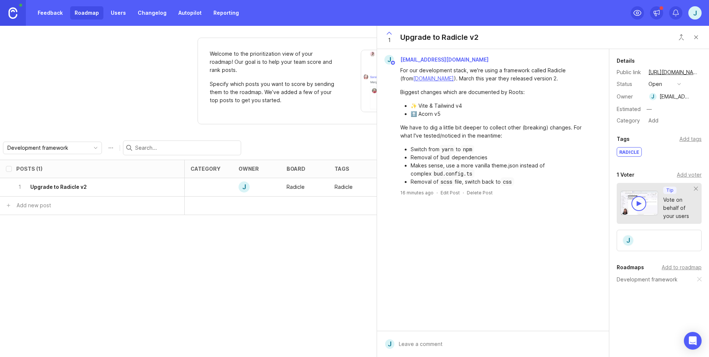
click at [663, 83] on button "open" at bounding box center [664, 84] width 37 height 10
click at [204, 13] on div "Feedback Roadmap Users Changelog Autopilot Reporting" at bounding box center [138, 12] width 210 height 13
click at [691, 14] on div "j" at bounding box center [694, 12] width 13 height 13
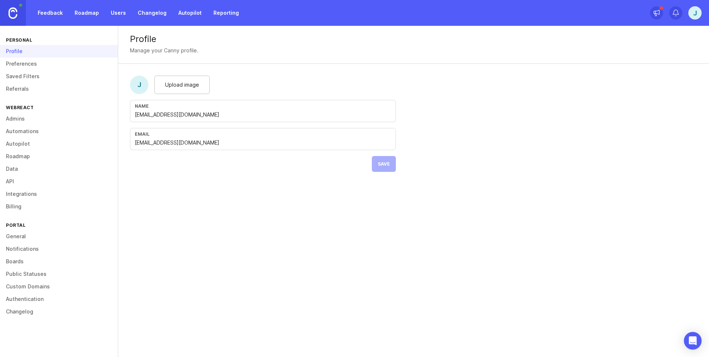
click at [17, 155] on link "Roadmap" at bounding box center [59, 156] width 118 height 13
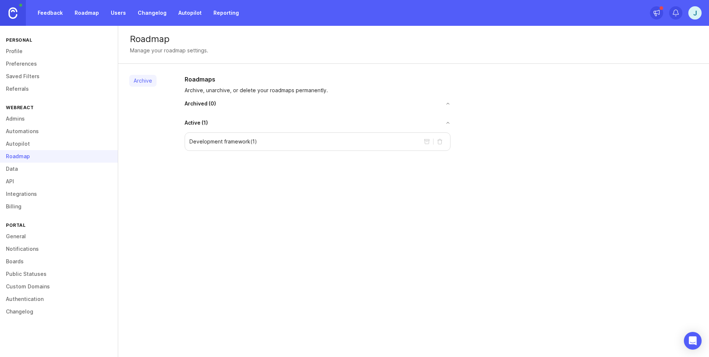
click at [84, 8] on link "Roadmap" at bounding box center [86, 12] width 33 height 13
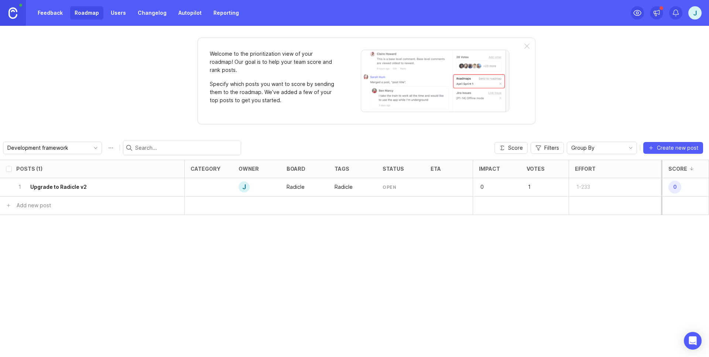
click at [62, 146] on input "Development framework" at bounding box center [48, 148] width 82 height 8
click at [45, 164] on span "Development framework" at bounding box center [38, 162] width 61 height 8
click at [13, 10] on img at bounding box center [12, 12] width 9 height 11
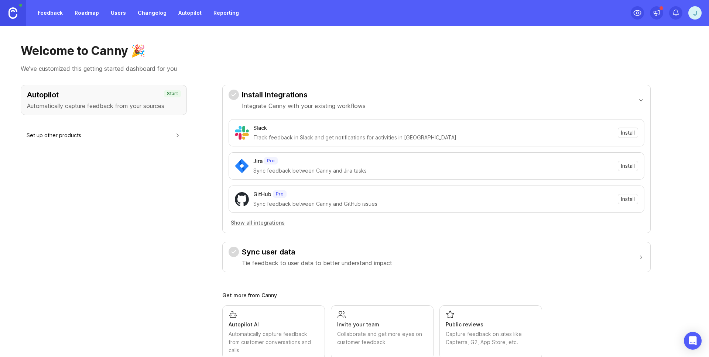
click at [217, 10] on link "Reporting" at bounding box center [226, 12] width 34 height 13
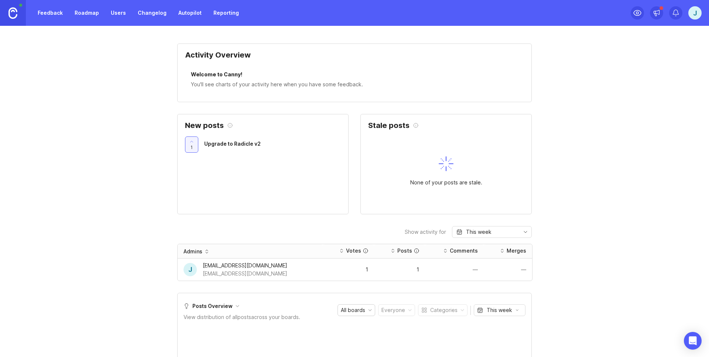
click at [189, 8] on link "Autopilot" at bounding box center [190, 12] width 32 height 13
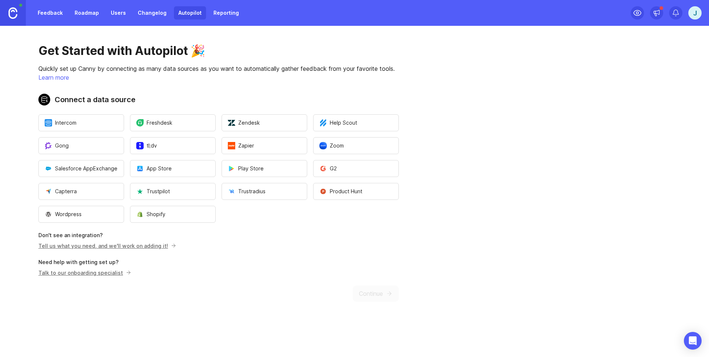
click at [691, 10] on div "j" at bounding box center [694, 12] width 13 height 13
click at [111, 19] on link "Users" at bounding box center [118, 12] width 24 height 13
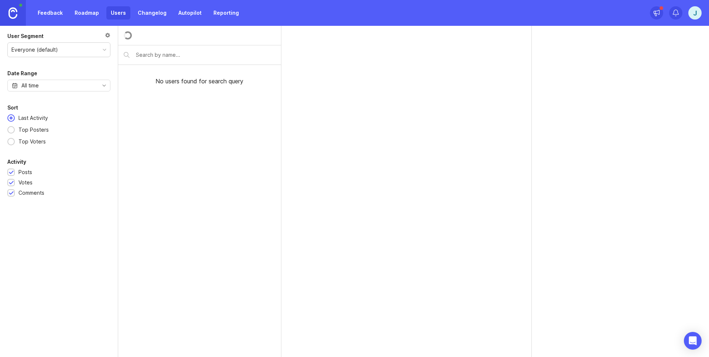
click at [90, 11] on link "Roadmap" at bounding box center [86, 12] width 33 height 13
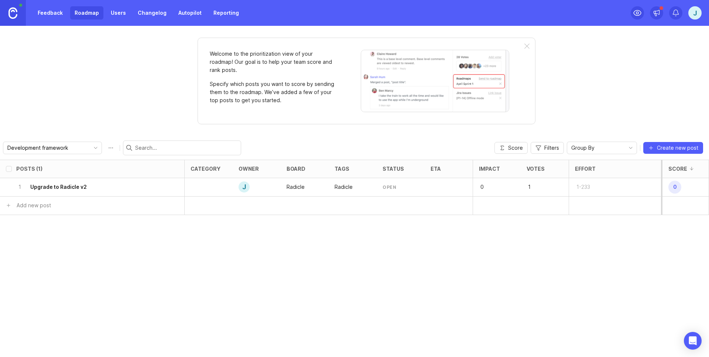
click at [124, 188] on div "1 Upgrade to Radicle v2" at bounding box center [89, 187] width 147 height 18
click at [527, 42] on div "Welcome to the prioritization view of your roadmap! Our goal is to help your te…" at bounding box center [366, 81] width 338 height 87
click at [527, 44] on div at bounding box center [526, 47] width 5 height 6
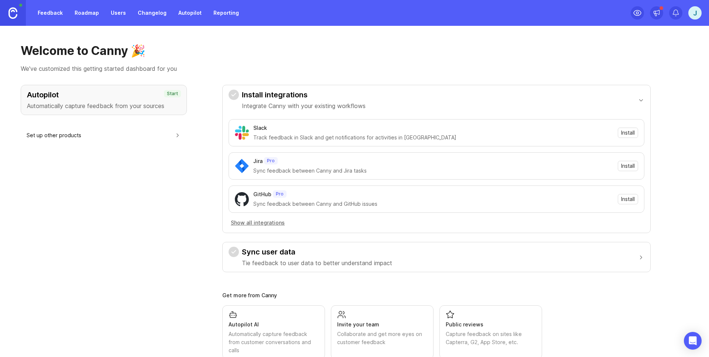
scroll to position [20, 0]
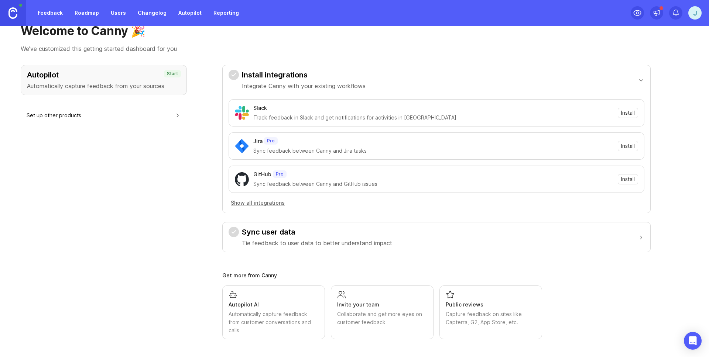
click at [83, 16] on link "Roadmap" at bounding box center [86, 12] width 33 height 13
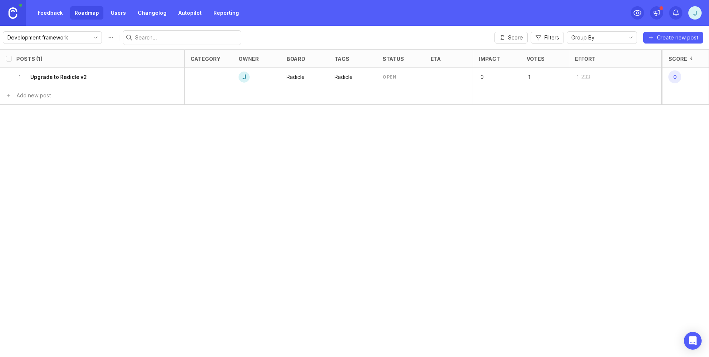
click at [47, 15] on link "Feedback" at bounding box center [50, 12] width 34 height 13
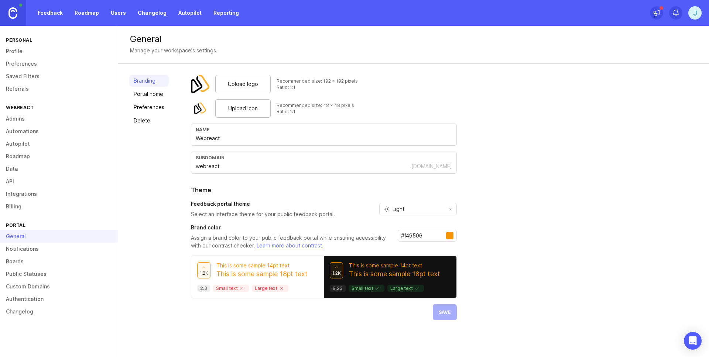
click at [148, 94] on link "Portal home" at bounding box center [148, 94] width 39 height 12
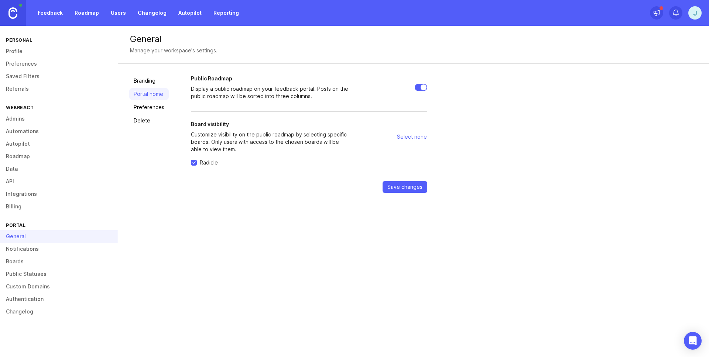
click at [149, 99] on link "Portal home" at bounding box center [148, 94] width 39 height 12
click at [144, 109] on link "Preferences" at bounding box center [148, 107] width 39 height 12
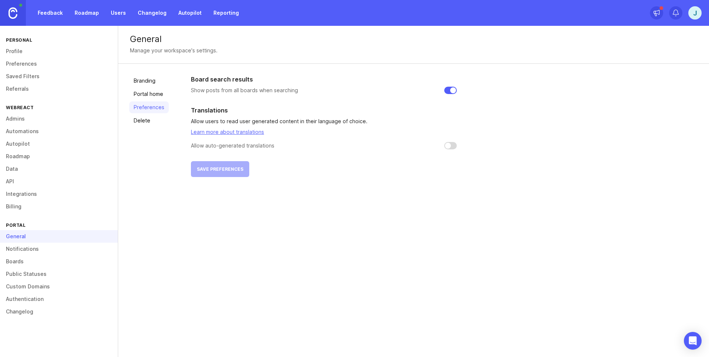
click at [142, 119] on link "Delete" at bounding box center [148, 121] width 39 height 12
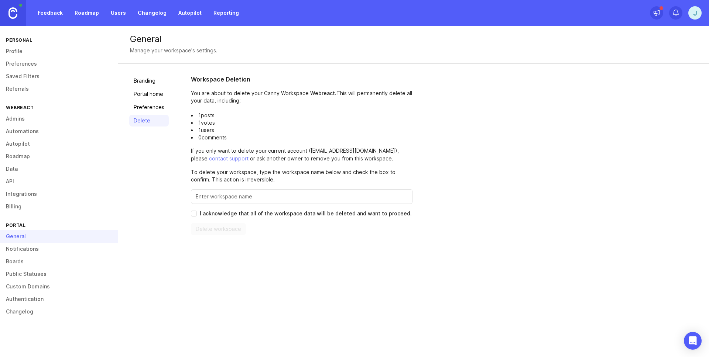
click at [85, 16] on link "Roadmap" at bounding box center [86, 12] width 33 height 13
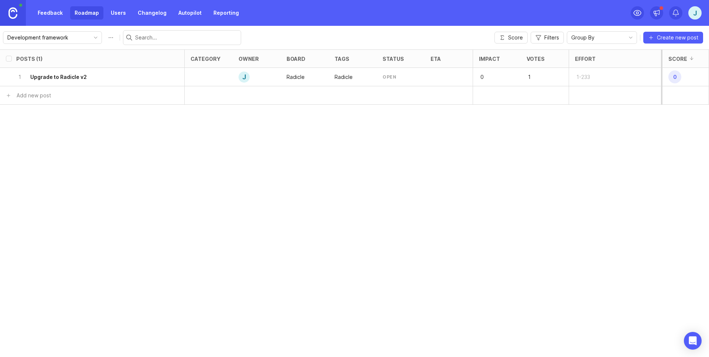
click at [53, 78] on h6 "Upgrade to Radicle v2" at bounding box center [58, 76] width 56 height 7
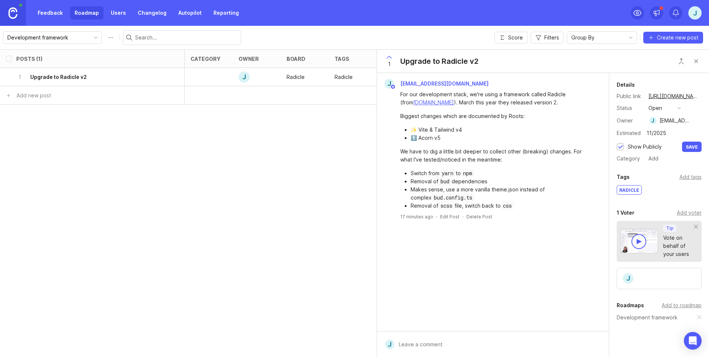
type input "11/2025"
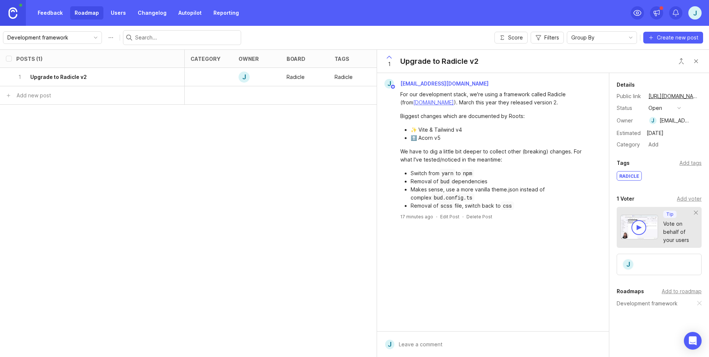
click at [660, 109] on div "open" at bounding box center [655, 108] width 14 height 8
click at [662, 148] on div "planned" at bounding box center [661, 148] width 23 height 6
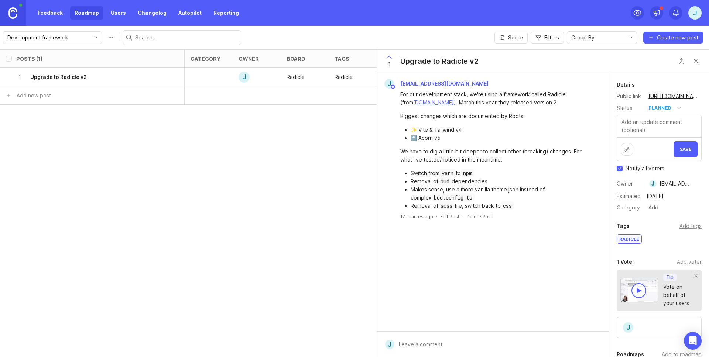
click at [679, 149] on span "Save" at bounding box center [685, 150] width 12 height 6
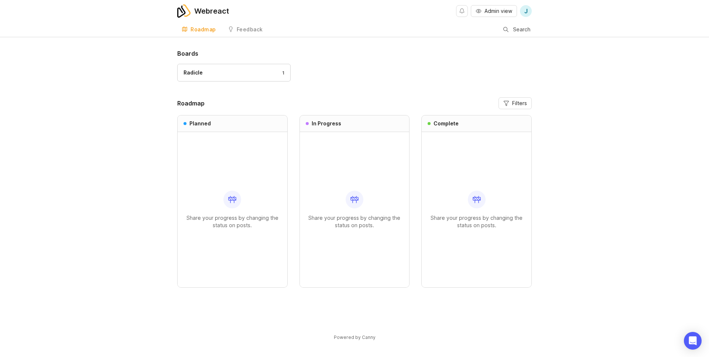
click at [209, 73] on div "Radicle 1" at bounding box center [233, 73] width 101 height 8
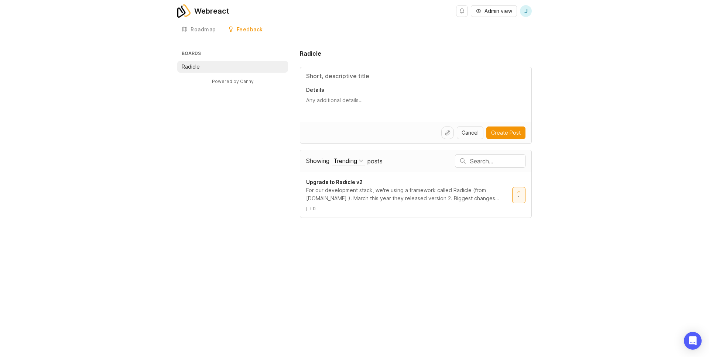
click at [201, 28] on div "Roadmap" at bounding box center [202, 29] width 25 height 5
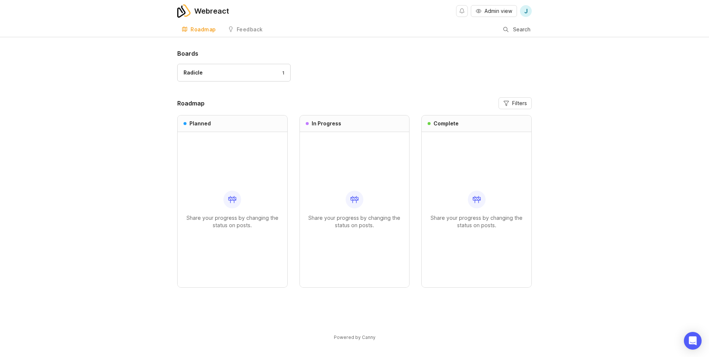
click at [242, 24] on link "Feedback" at bounding box center [245, 29] width 44 height 15
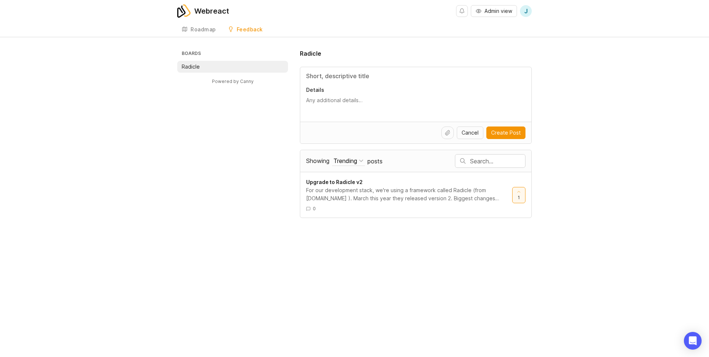
click at [353, 186] on div "For our development stack, we're using a framework called Radicle (from [DOMAIN…" at bounding box center [406, 194] width 200 height 16
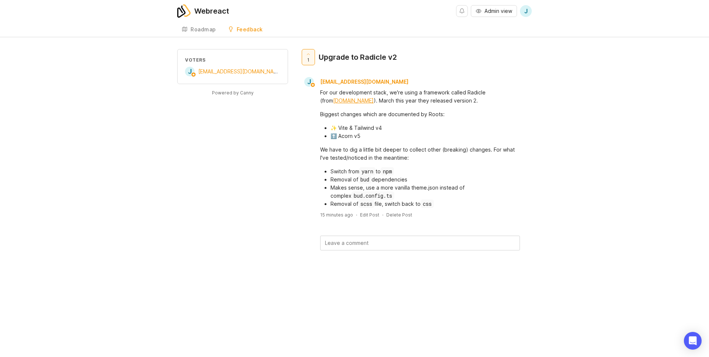
click at [197, 30] on div "Roadmap" at bounding box center [202, 29] width 25 height 5
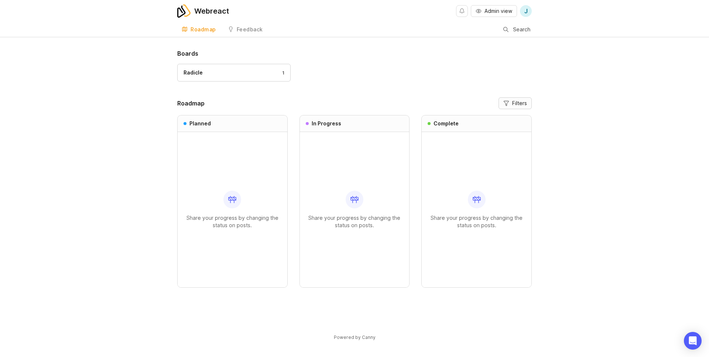
click at [511, 104] on button "Filters" at bounding box center [514, 103] width 33 height 12
click at [220, 146] on span "Upgrade to Radicle v2" at bounding box center [231, 145] width 56 height 6
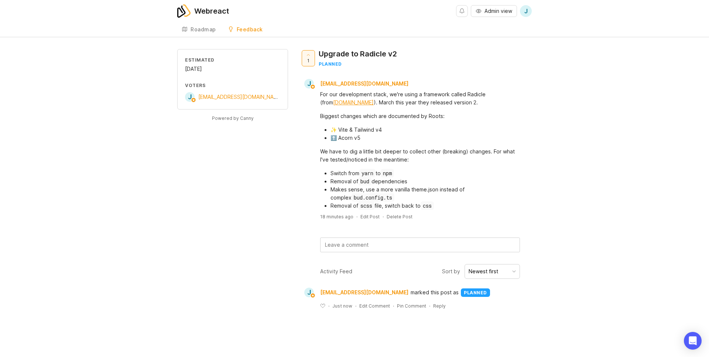
click at [242, 29] on div "Feedback" at bounding box center [250, 29] width 26 height 5
click at [287, 247] on div "Estimated [DATE] Voters j [EMAIL_ADDRESS][DOMAIN_NAME] Powered by Canny 1 Upgra…" at bounding box center [354, 185] width 354 height 272
click at [207, 32] on div "Roadmap" at bounding box center [202, 29] width 25 height 5
